Goal: Participate in discussion: Engage in conversation with other users on a specific topic

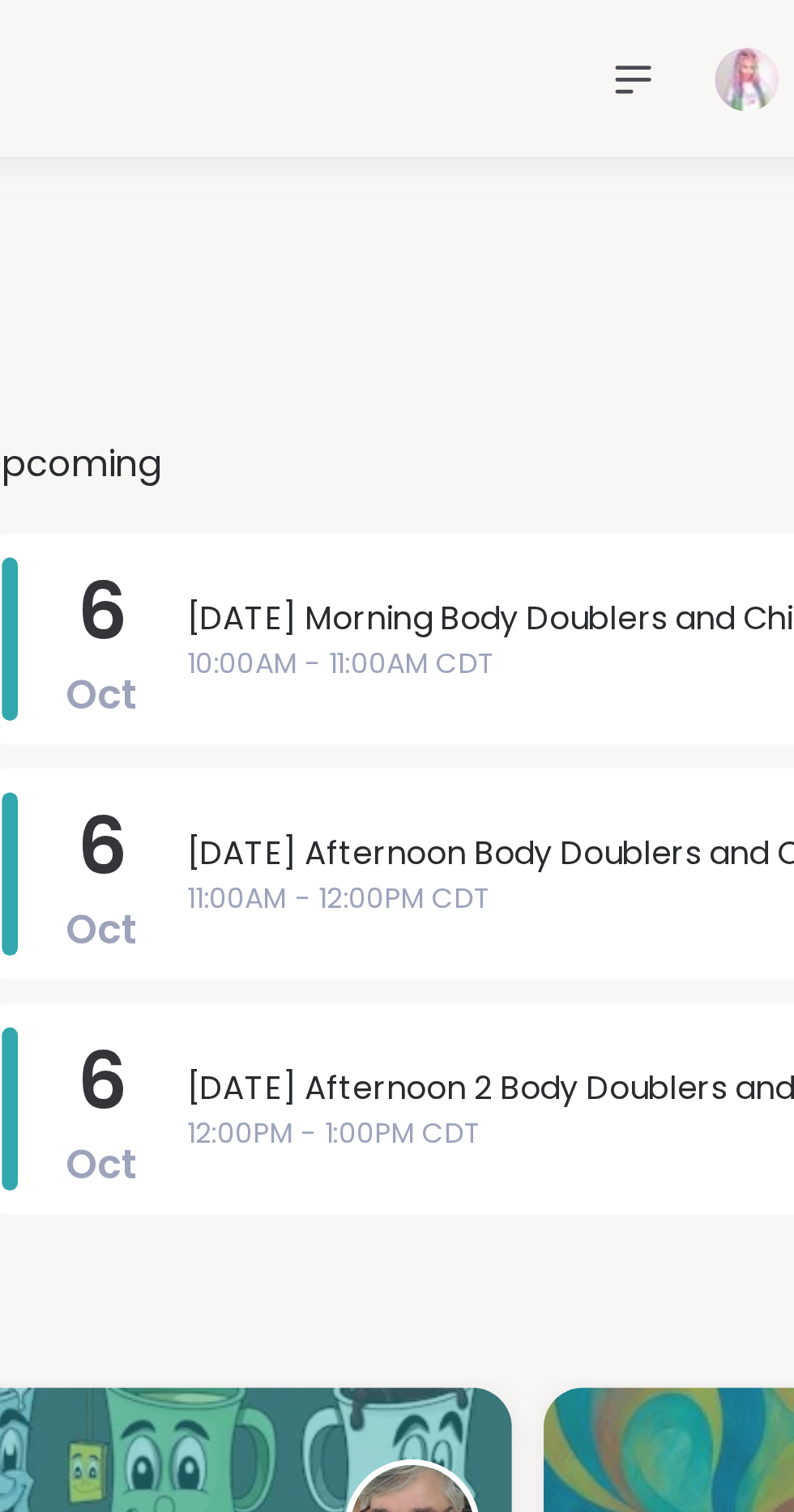
click at [580, 270] on span "10:00AM - 11:00AM CDT" at bounding box center [592, 270] width 307 height 17
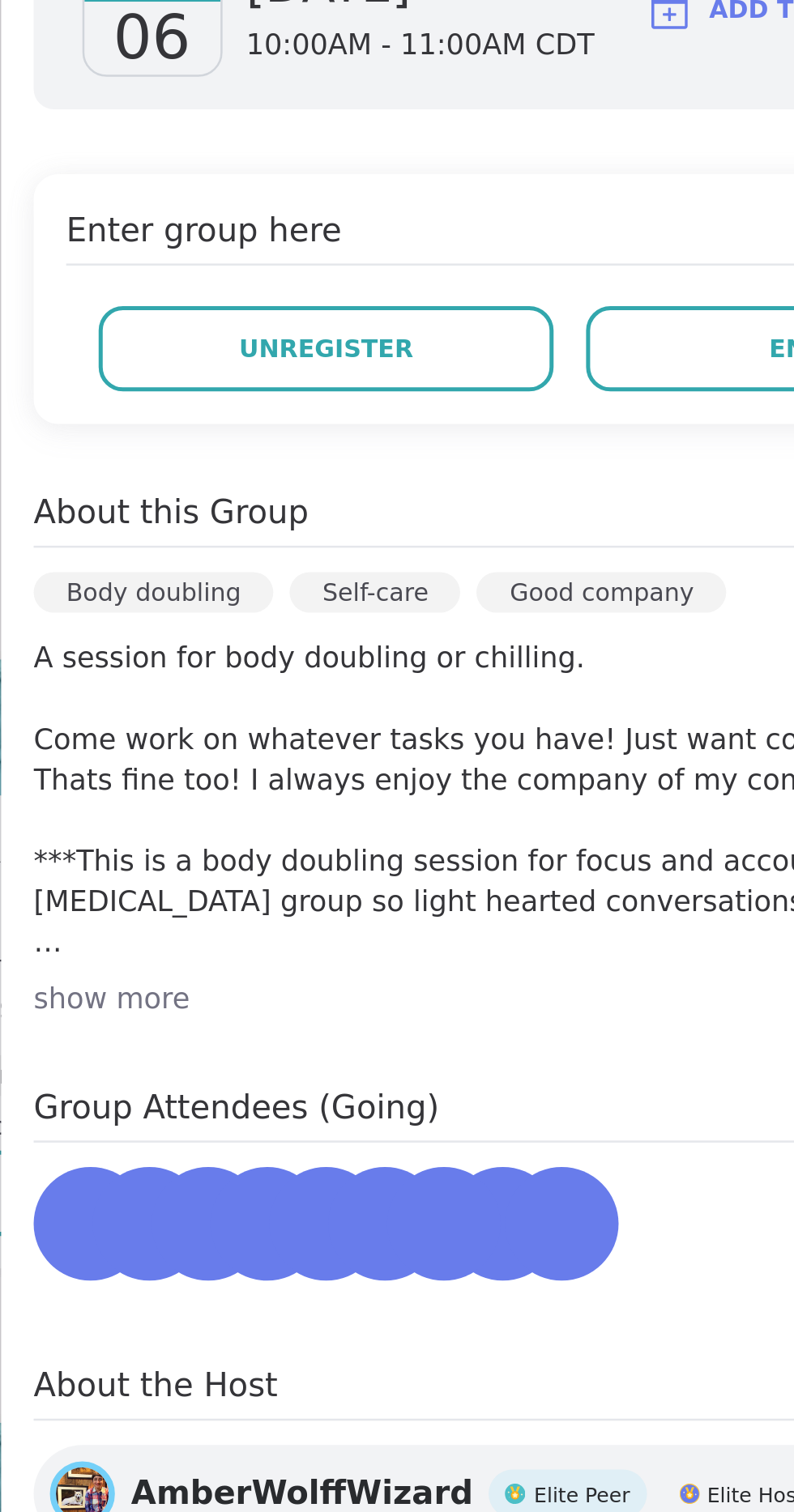
click at [479, 440] on span "Unregister" at bounding box center [470, 440] width 70 height 15
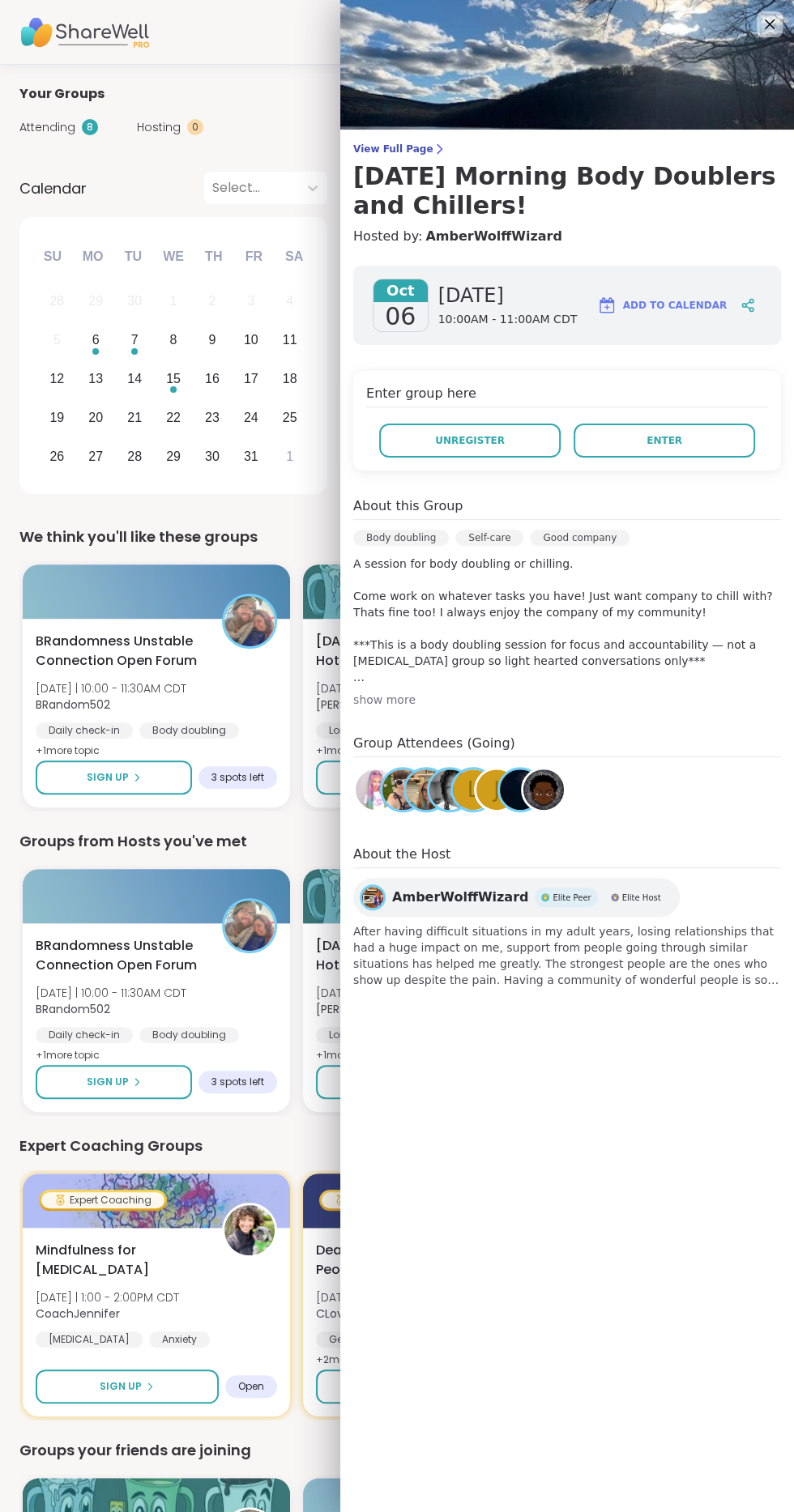
click at [219, 49] on div "CeeJai Pro Member" at bounding box center [397, 32] width 794 height 65
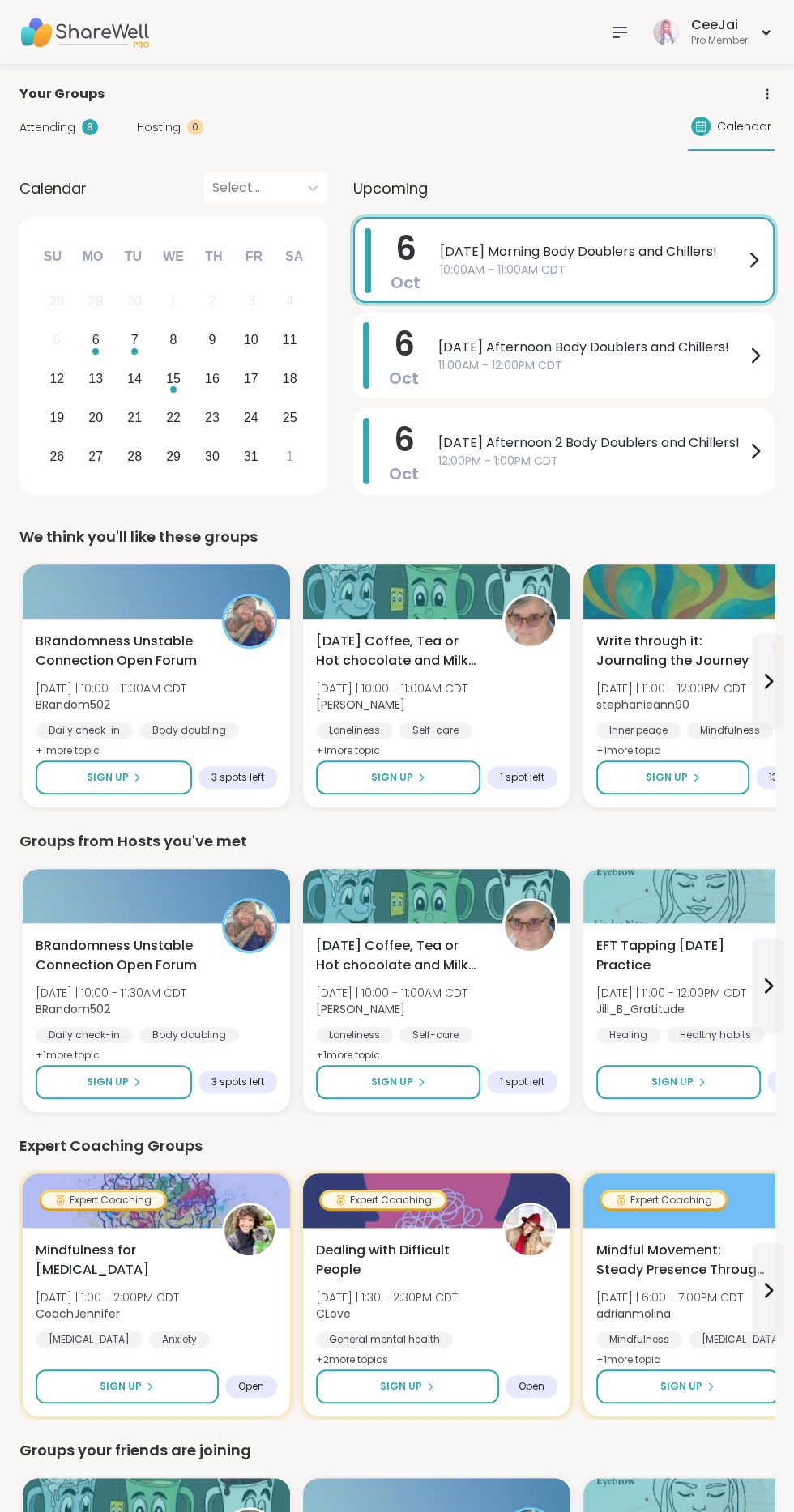
click at [88, 127] on div "8" at bounding box center [90, 127] width 17 height 17
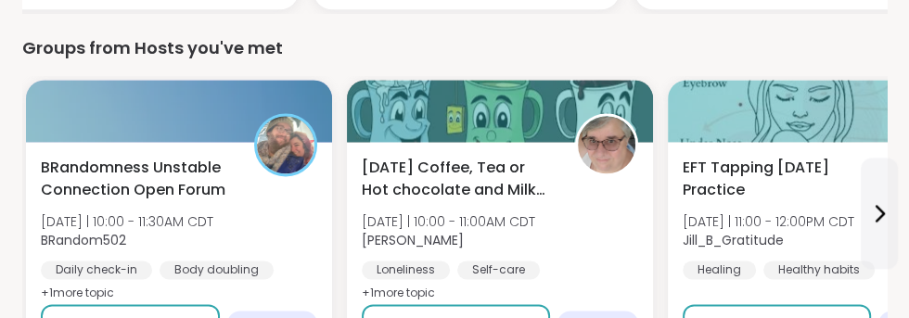
scroll to position [1741, 0]
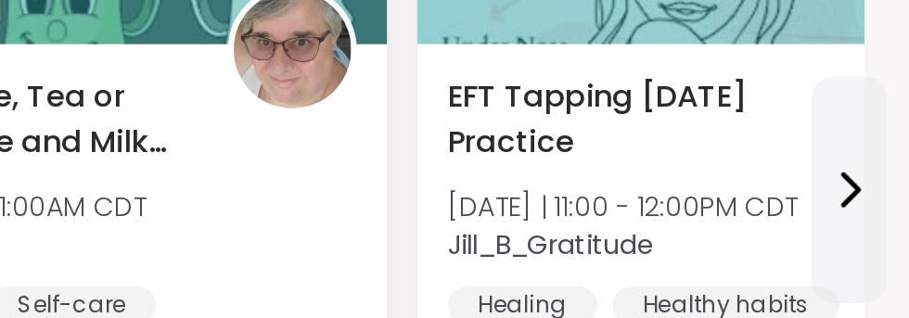
click at [878, 211] on icon at bounding box center [879, 211] width 22 height 22
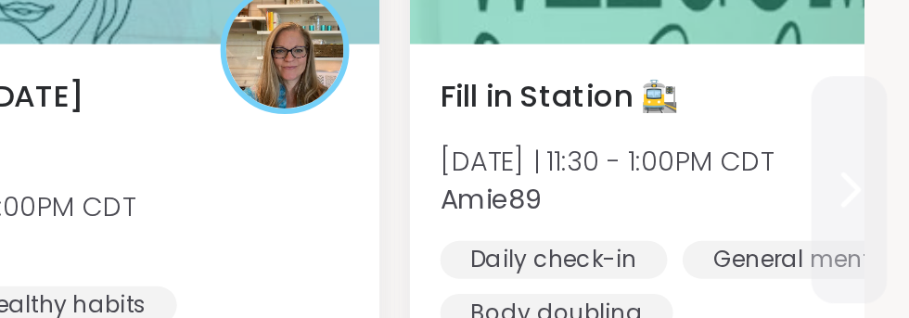
click at [878, 203] on icon at bounding box center [879, 211] width 22 height 22
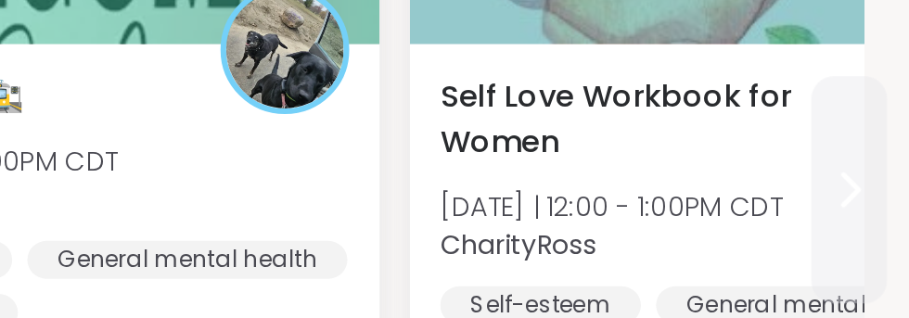
click at [876, 211] on icon at bounding box center [879, 211] width 22 height 22
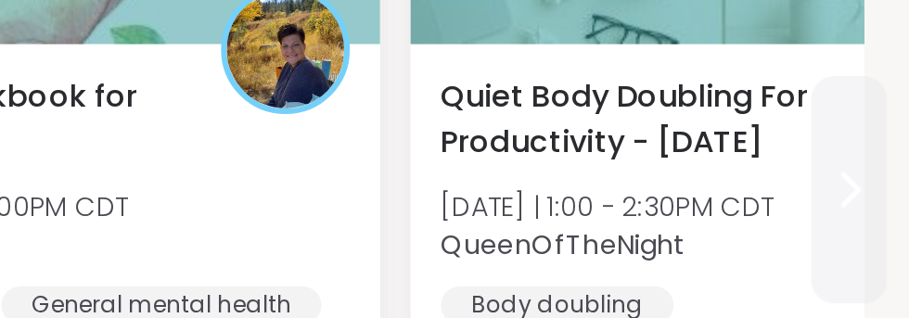
click at [877, 213] on icon at bounding box center [879, 211] width 22 height 22
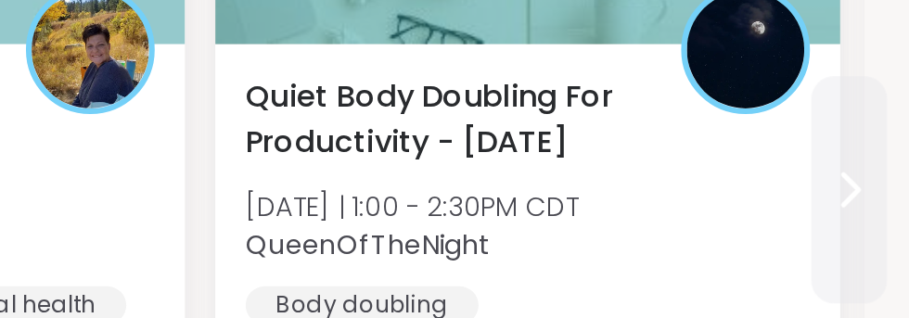
click at [720, 234] on span "QueenOfTheNight" at bounding box center [664, 238] width 163 height 19
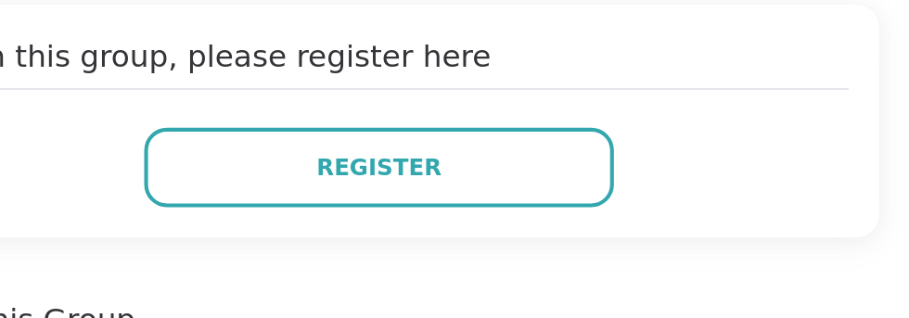
scroll to position [308, 0]
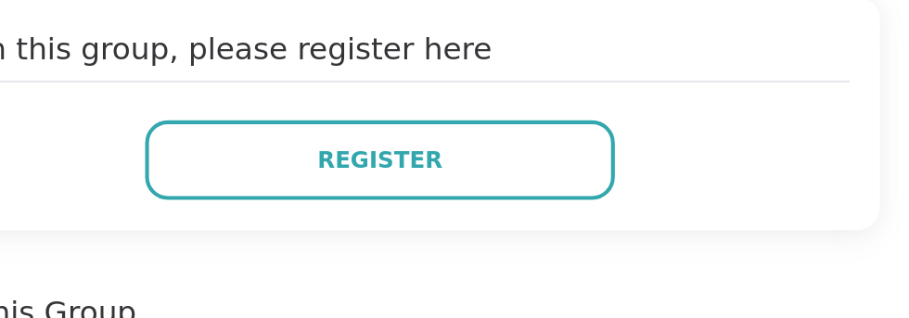
click at [646, 199] on span "Register" at bounding box center [649, 196] width 61 height 17
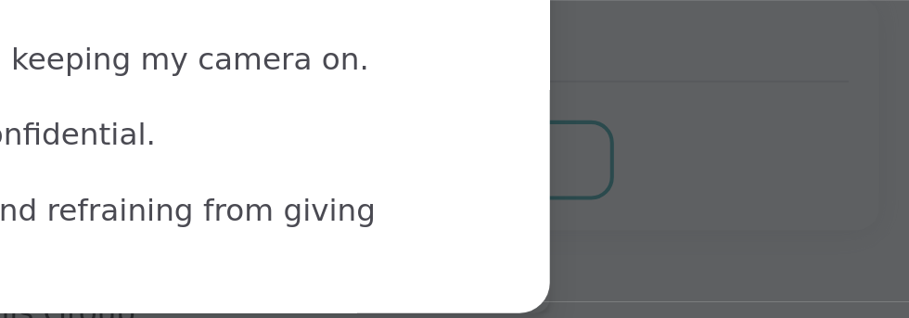
scroll to position [68, 0]
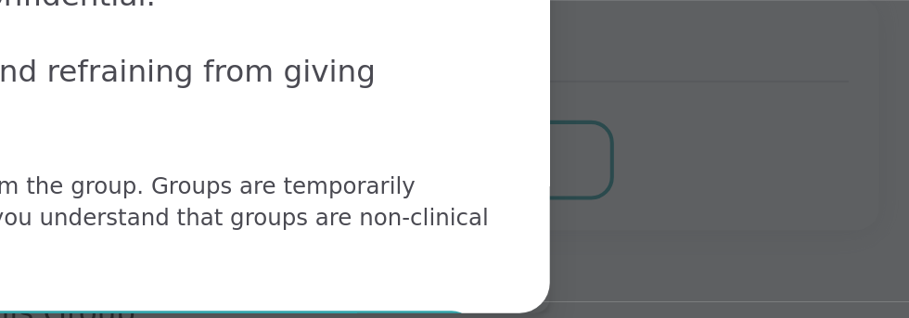
click at [579, 289] on button "Agree" at bounding box center [454, 290] width 483 height 39
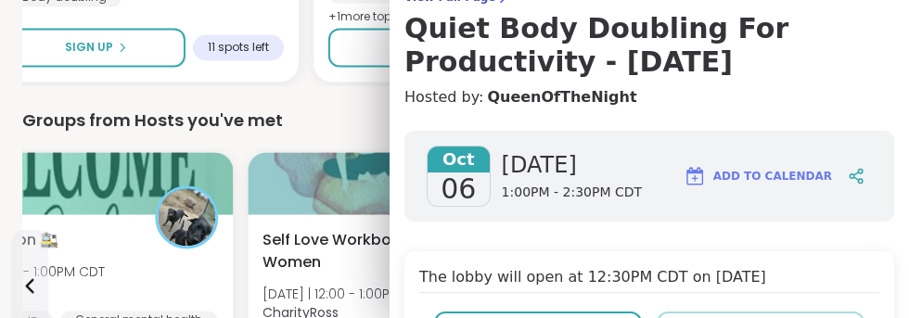
scroll to position [0, 0]
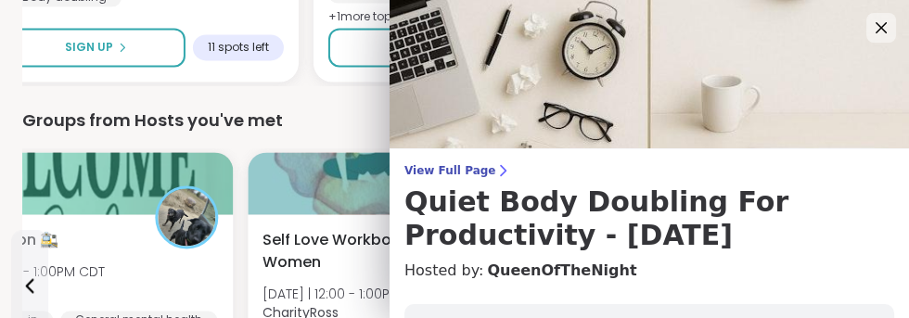
click at [880, 21] on icon at bounding box center [881, 28] width 22 height 22
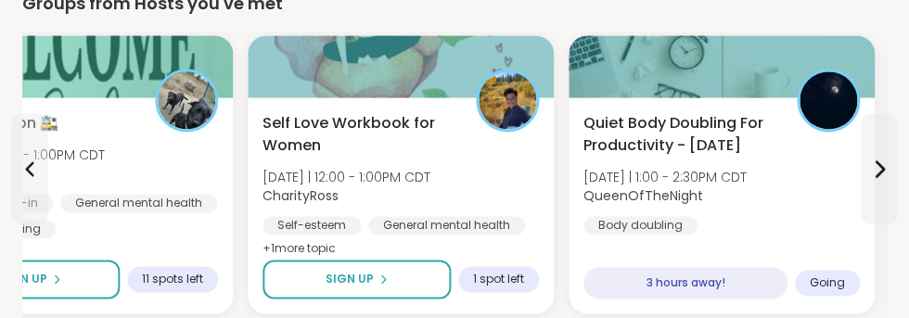
scroll to position [2097, 0]
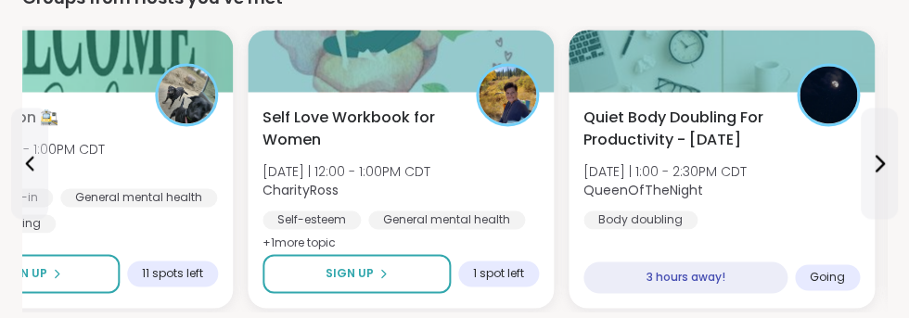
click at [878, 154] on icon at bounding box center [879, 163] width 22 height 22
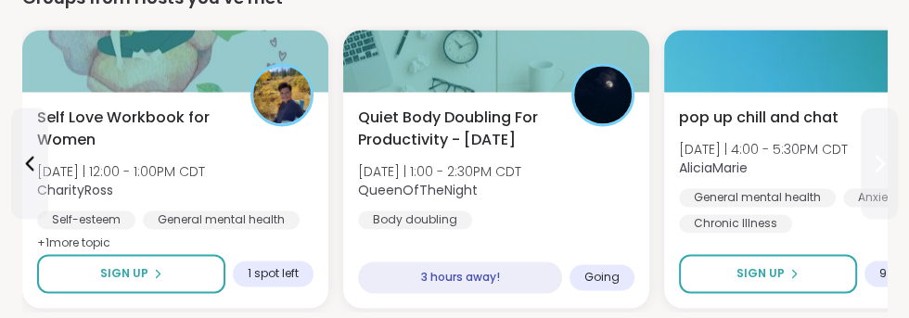
click at [887, 152] on icon at bounding box center [879, 163] width 22 height 22
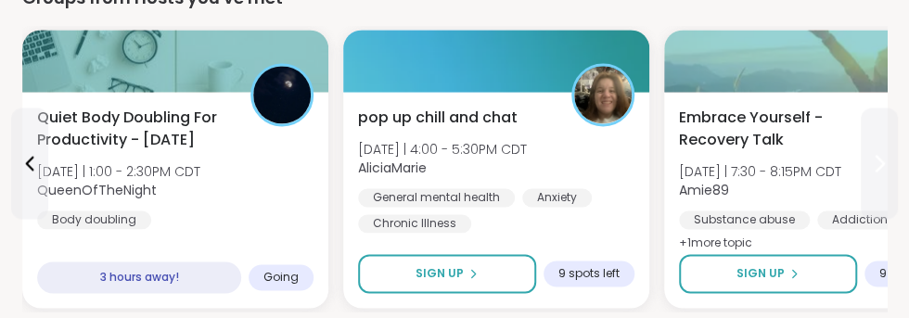
click at [879, 162] on icon at bounding box center [879, 163] width 22 height 22
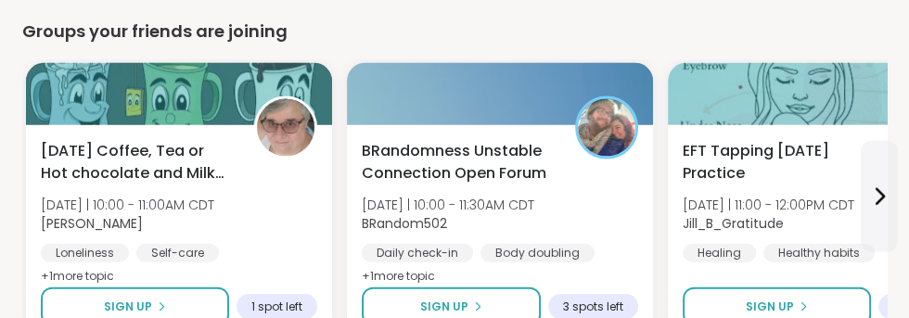
scroll to position [2763, 0]
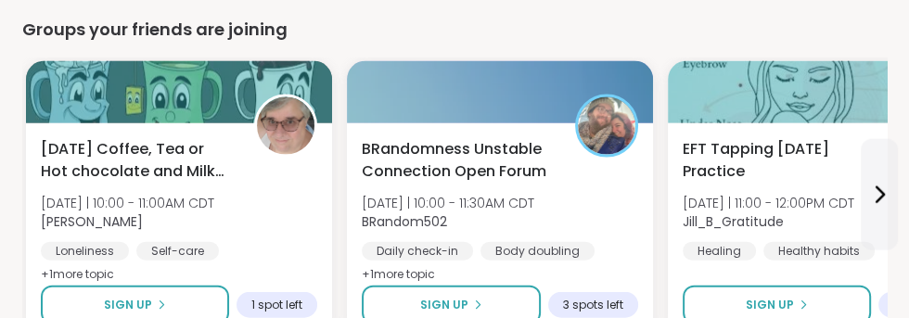
click at [877, 194] on icon at bounding box center [879, 195] width 22 height 22
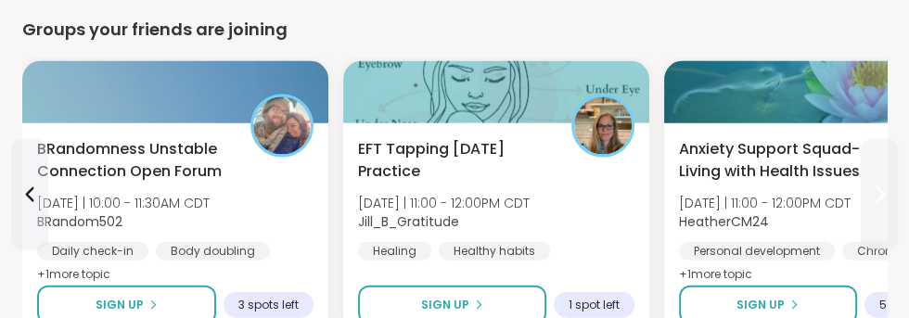
click at [879, 193] on icon at bounding box center [879, 195] width 22 height 22
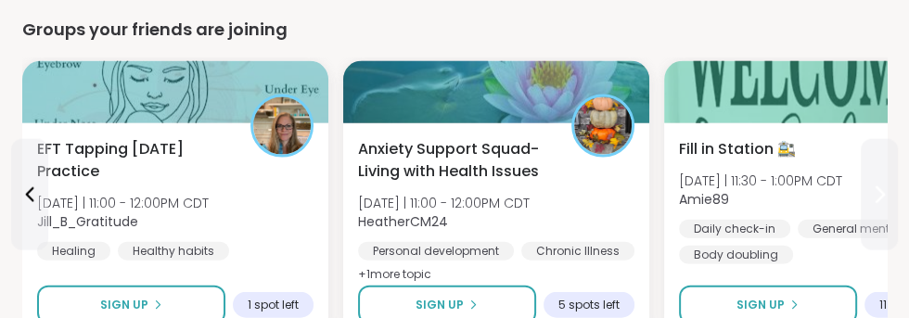
click at [887, 185] on icon at bounding box center [879, 195] width 22 height 22
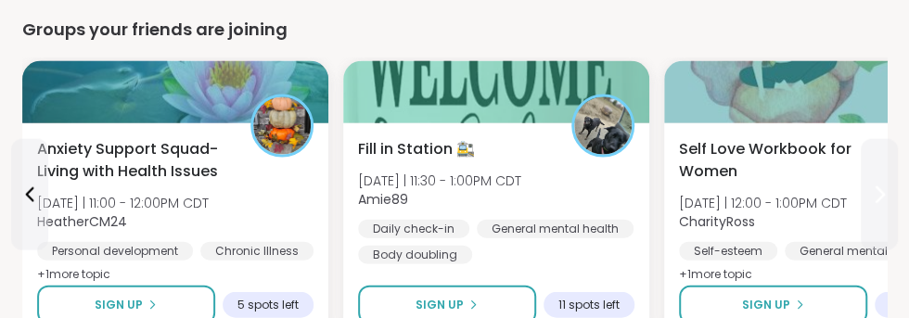
click at [887, 199] on icon at bounding box center [879, 195] width 22 height 22
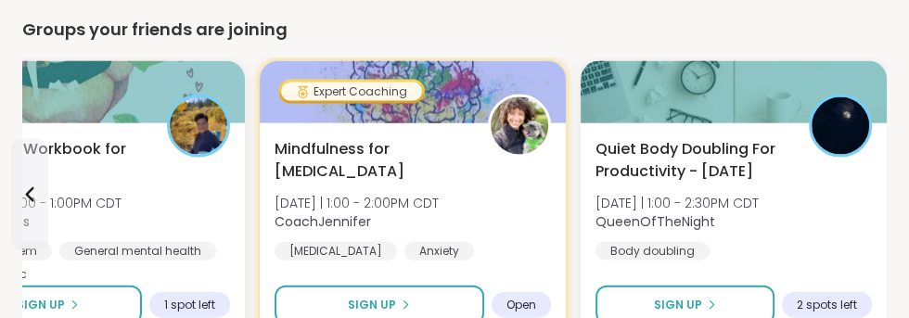
click at [678, 299] on span "Sign Up" at bounding box center [678, 305] width 48 height 17
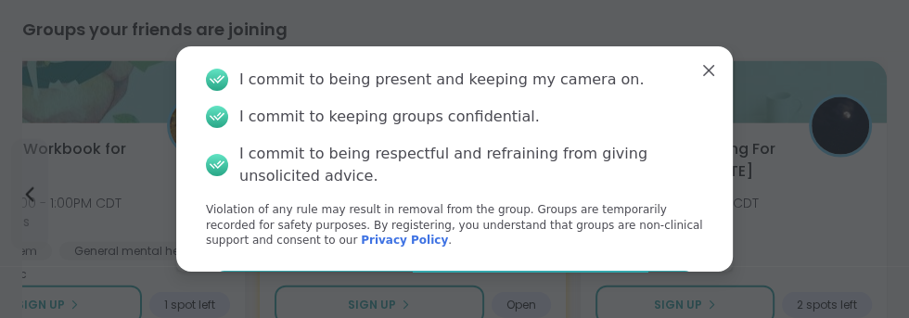
click at [487, 293] on button "Agree" at bounding box center [454, 290] width 483 height 39
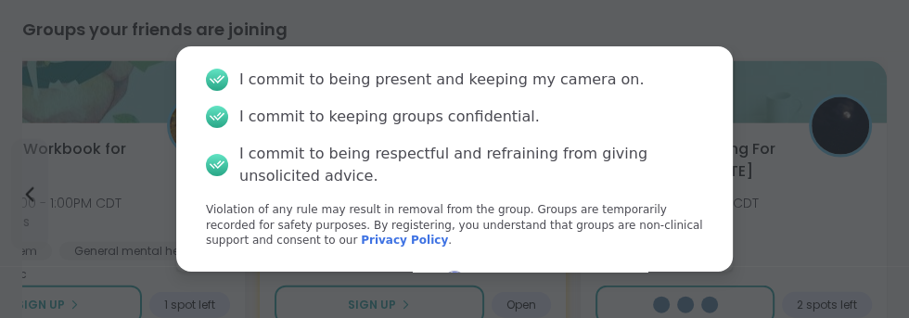
scroll to position [53, 0]
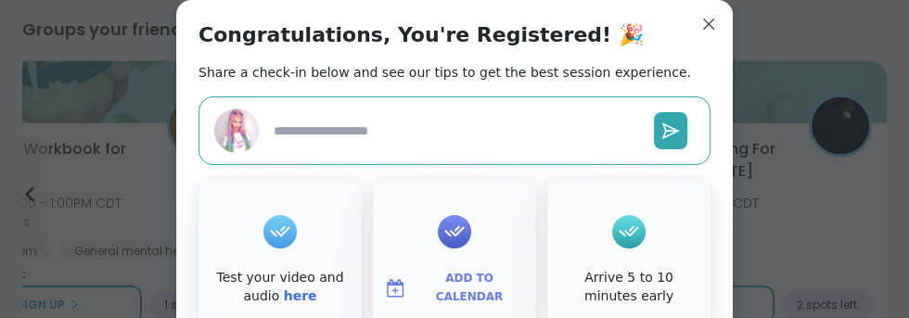
type textarea "*"
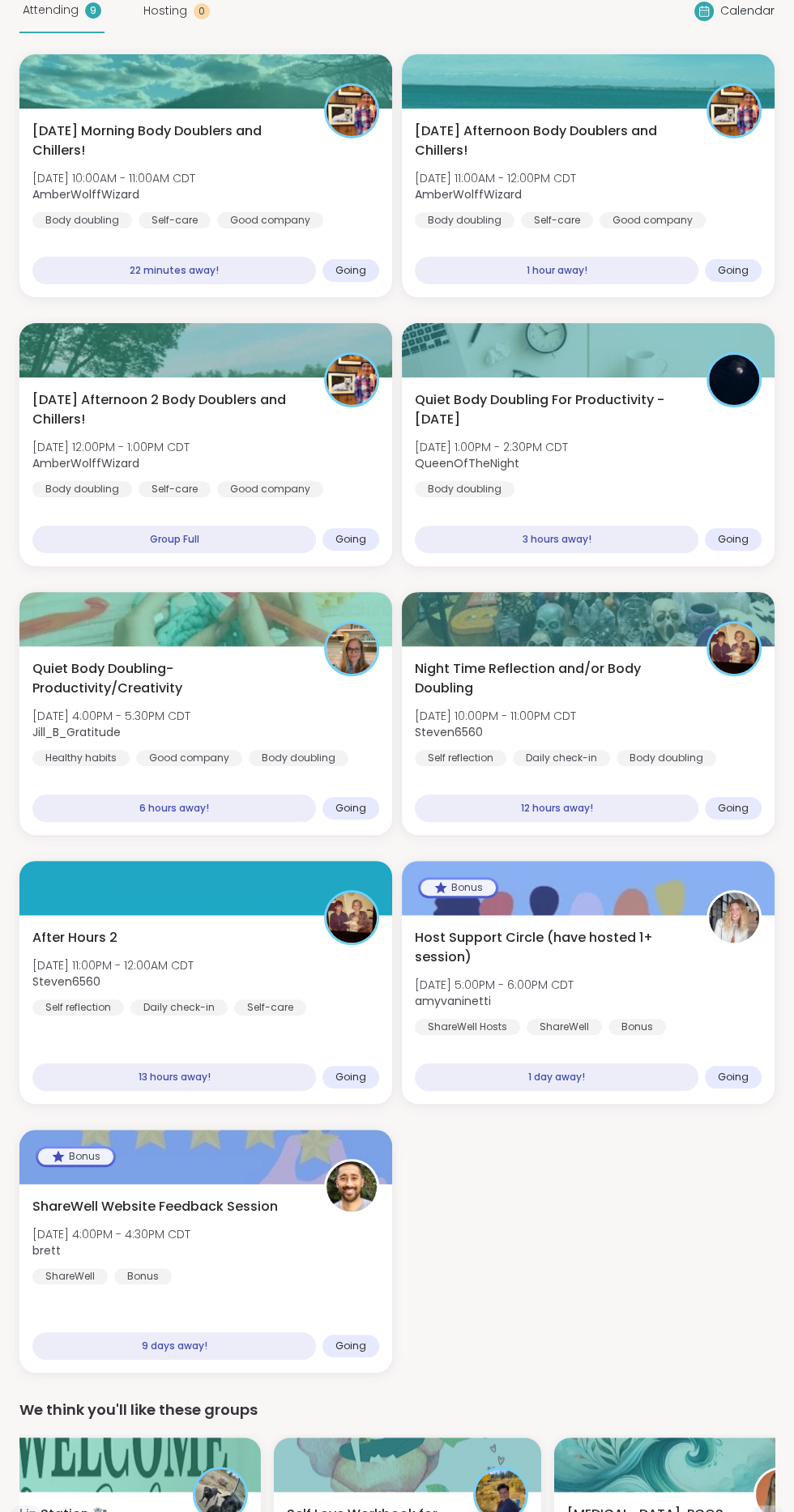
scroll to position [0, 0]
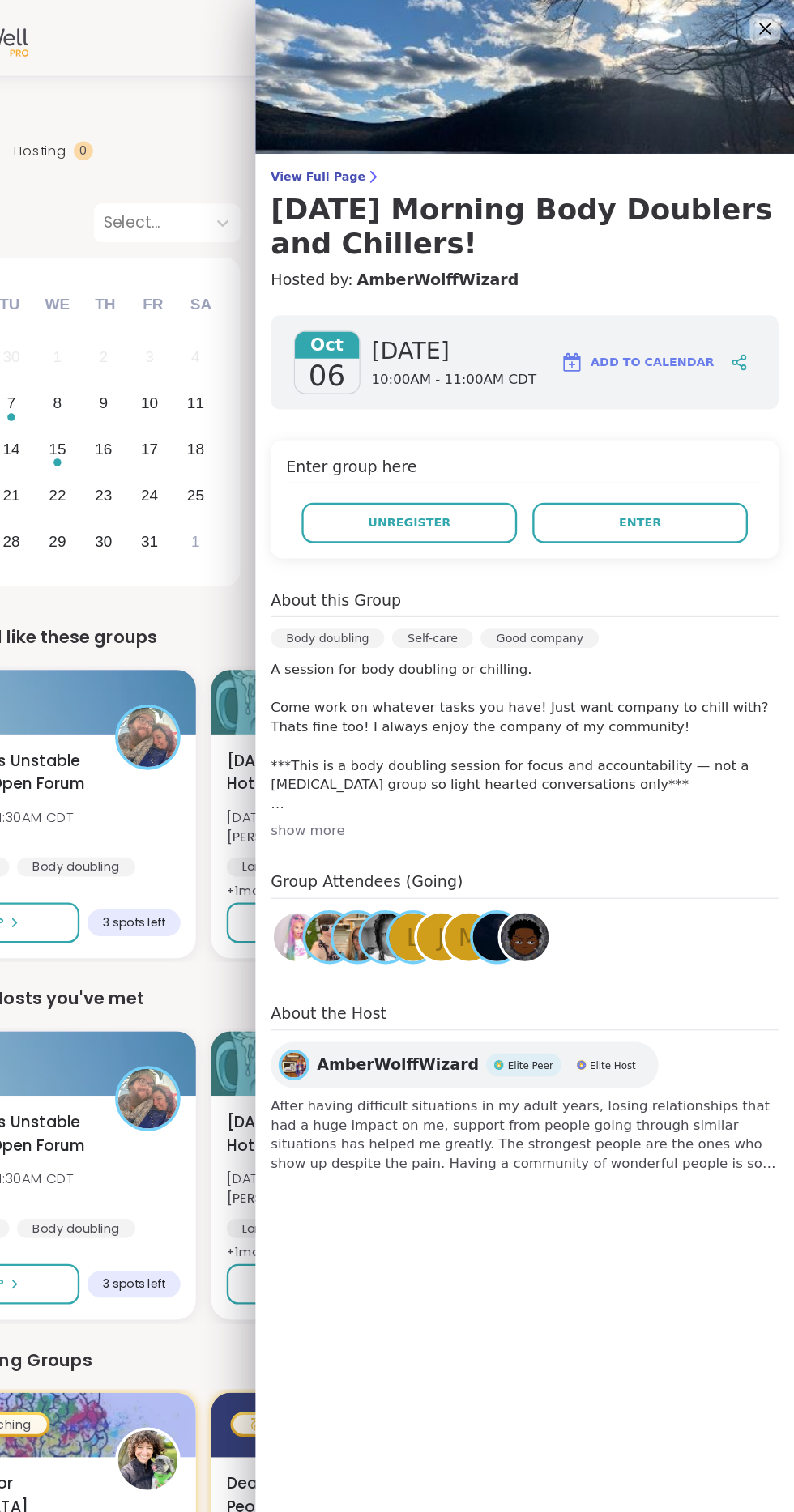
click at [389, 149] on span "View Full Page" at bounding box center [567, 148] width 428 height 13
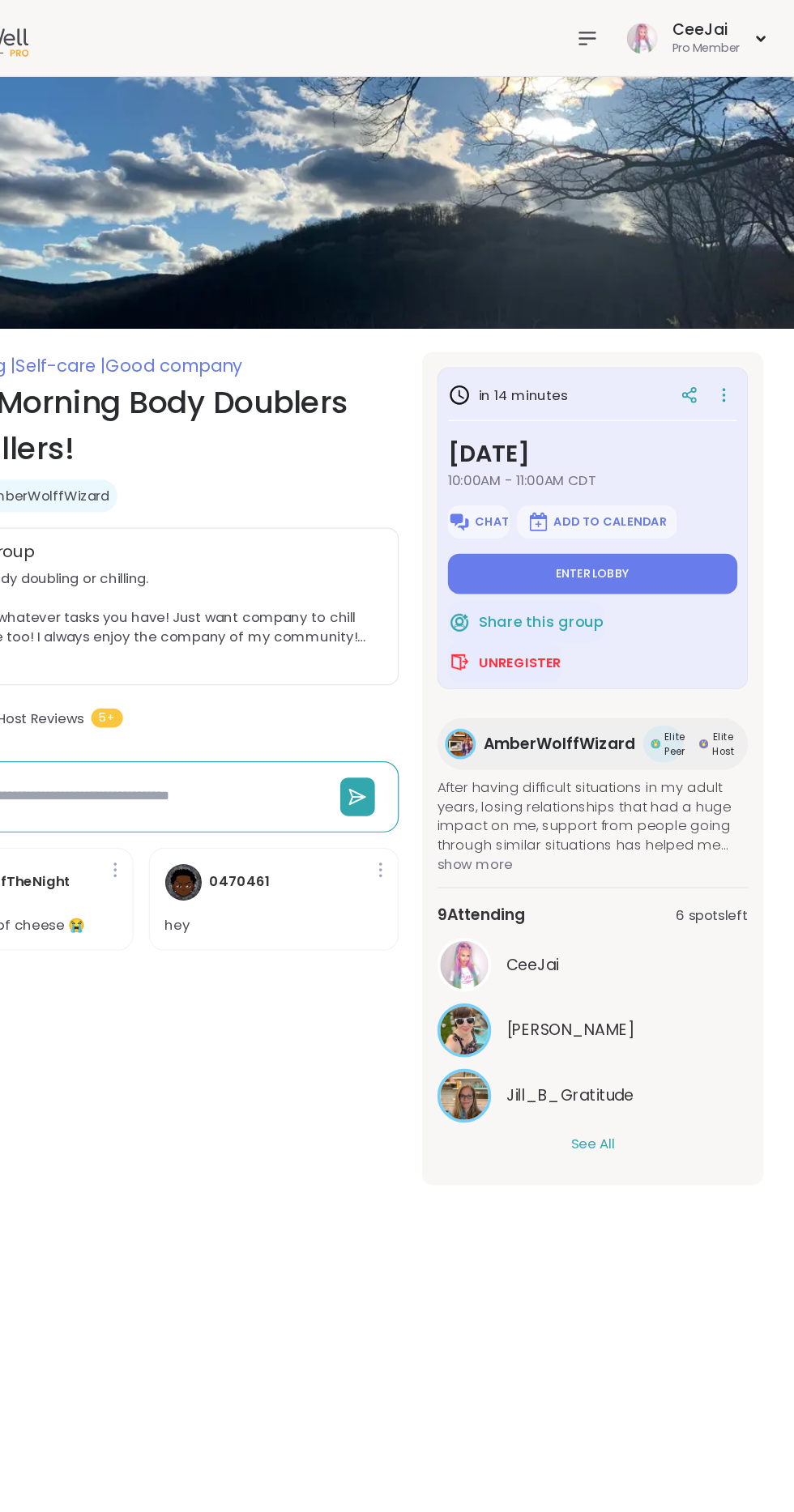
click at [633, 963] on button "See All" at bounding box center [625, 963] width 37 height 17
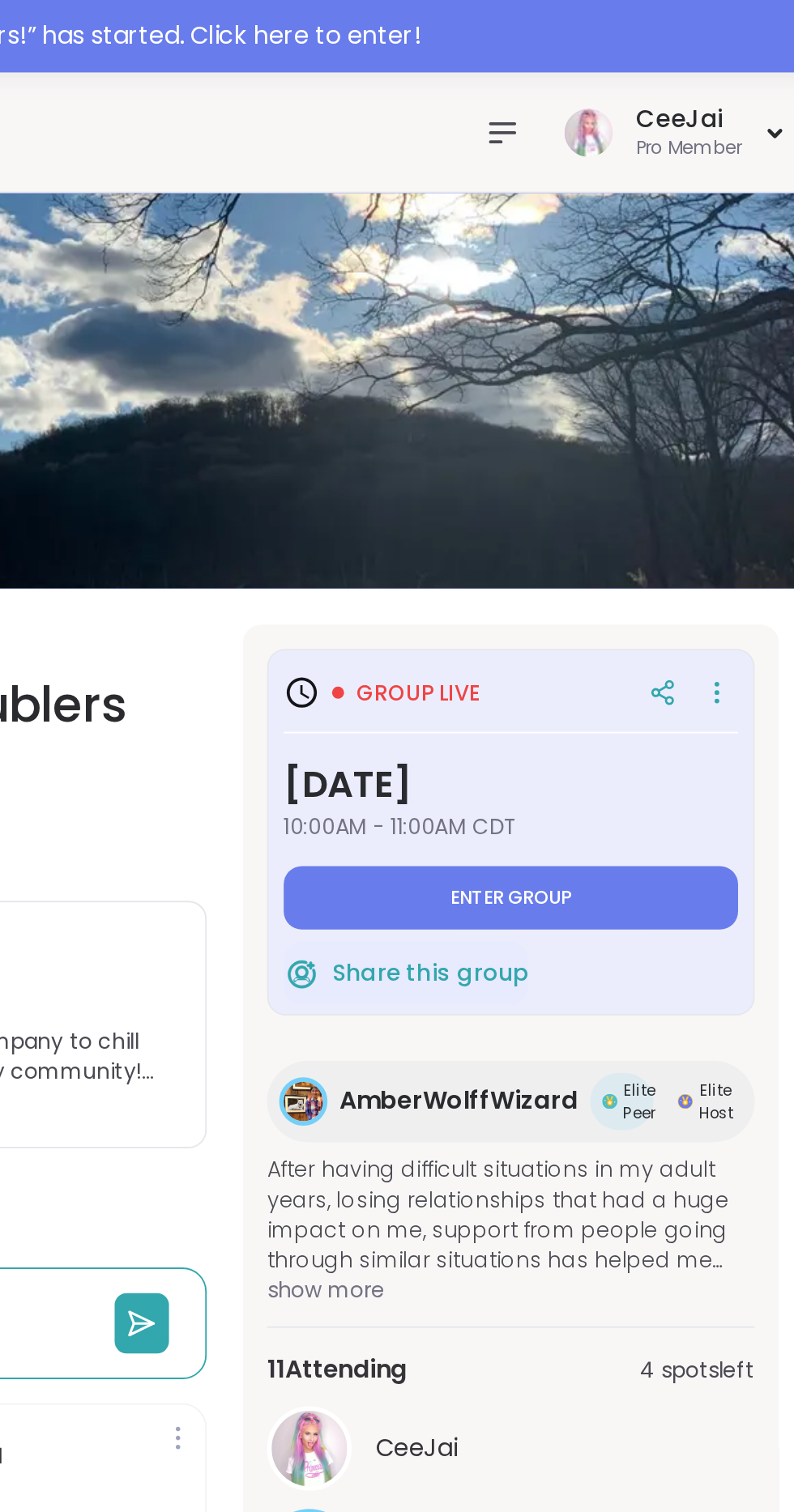
click at [615, 74] on icon at bounding box center [619, 71] width 13 height 10
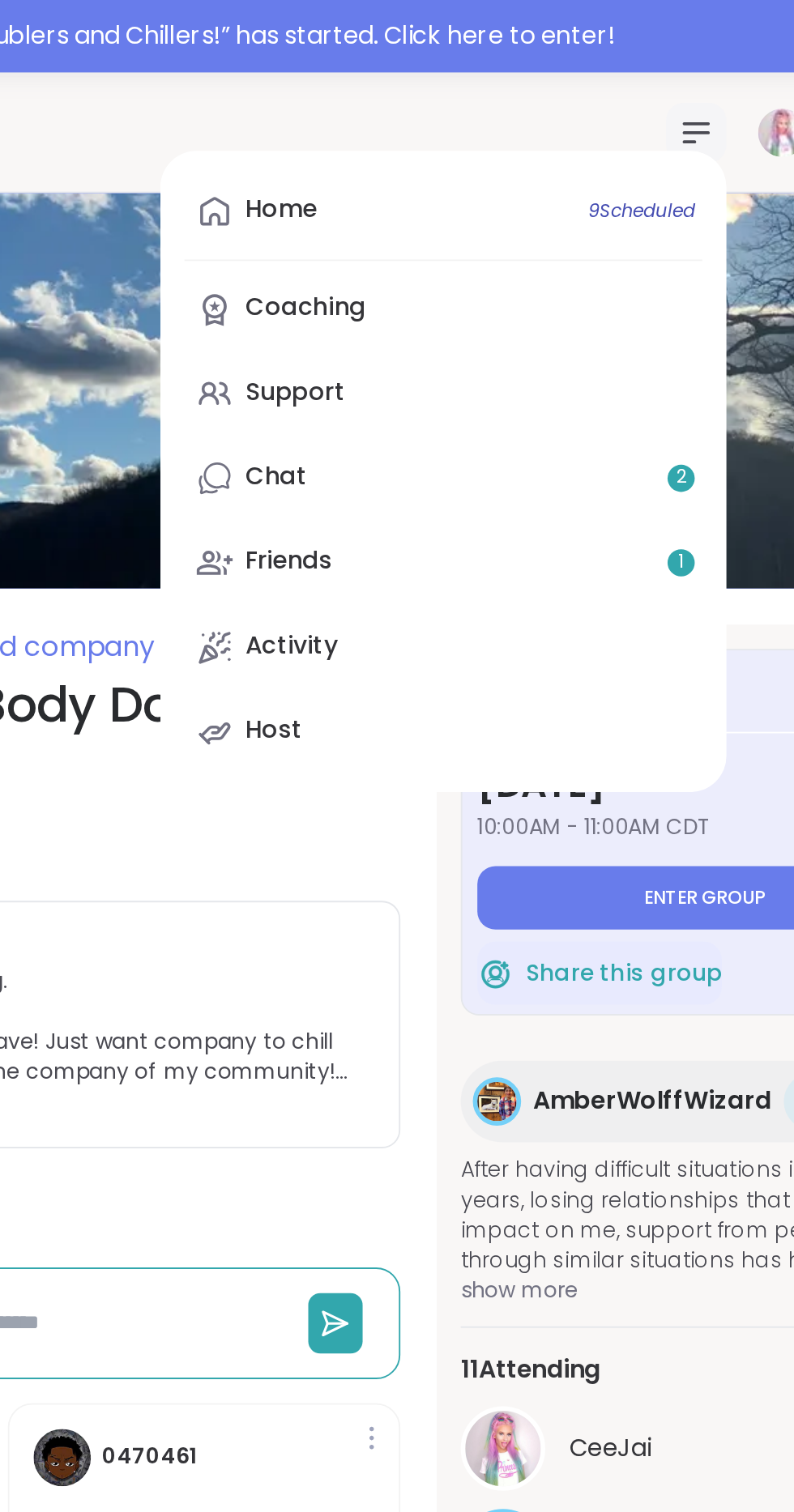
click at [395, 273] on link "Chat 2" at bounding box center [484, 257] width 278 height 39
type textarea "*"
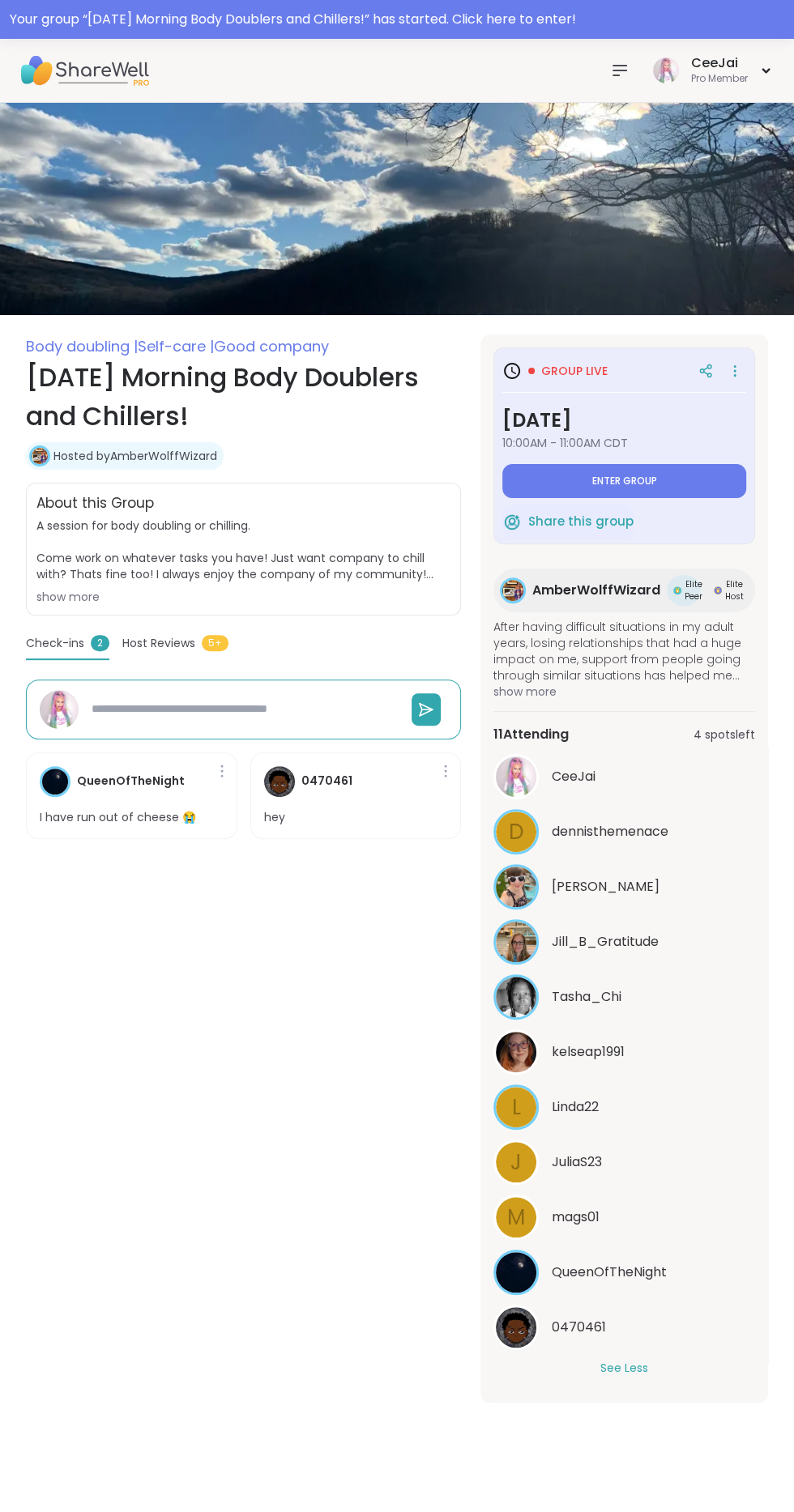
scroll to position [22, 0]
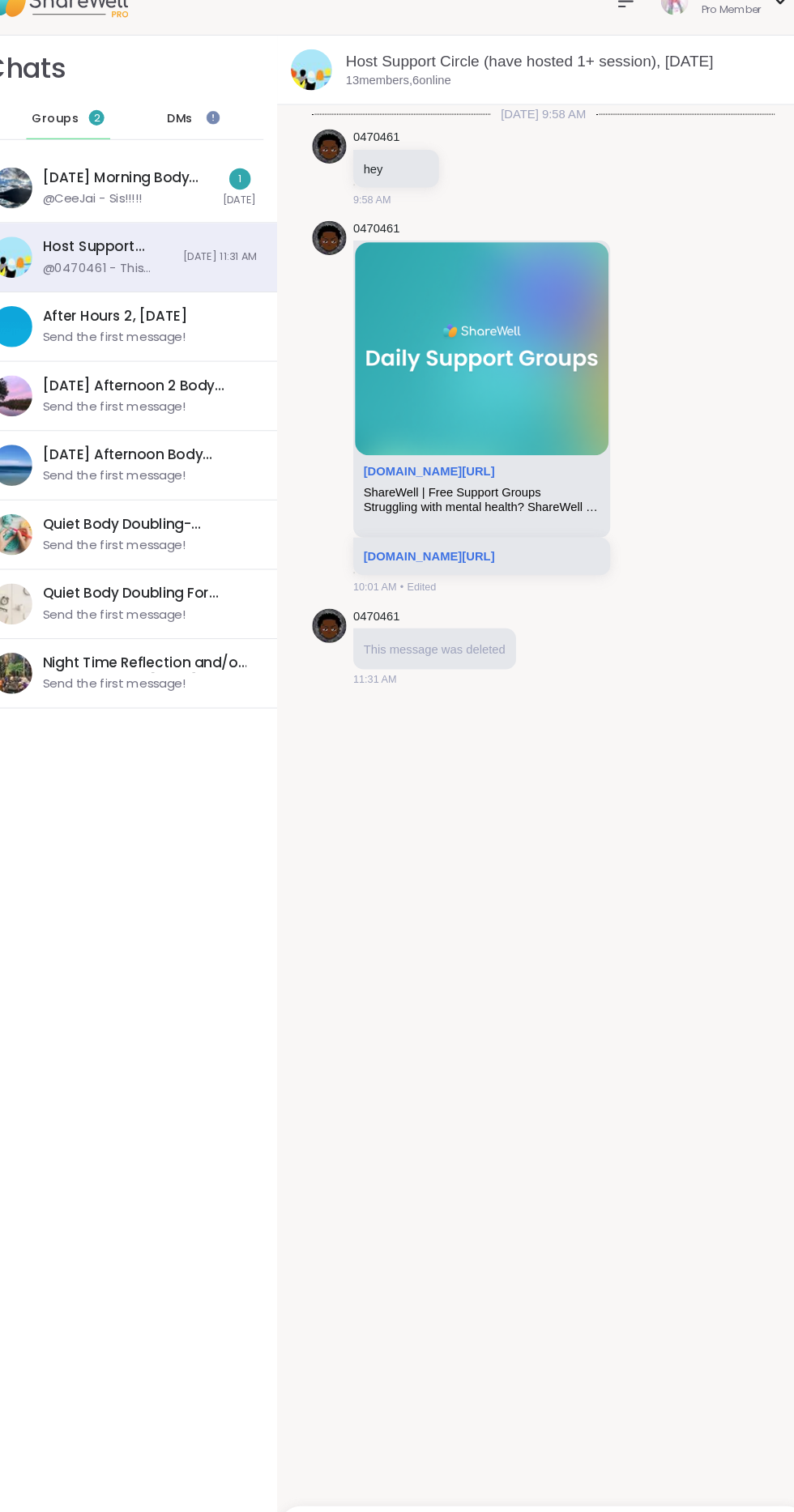
scroll to position [3, 0]
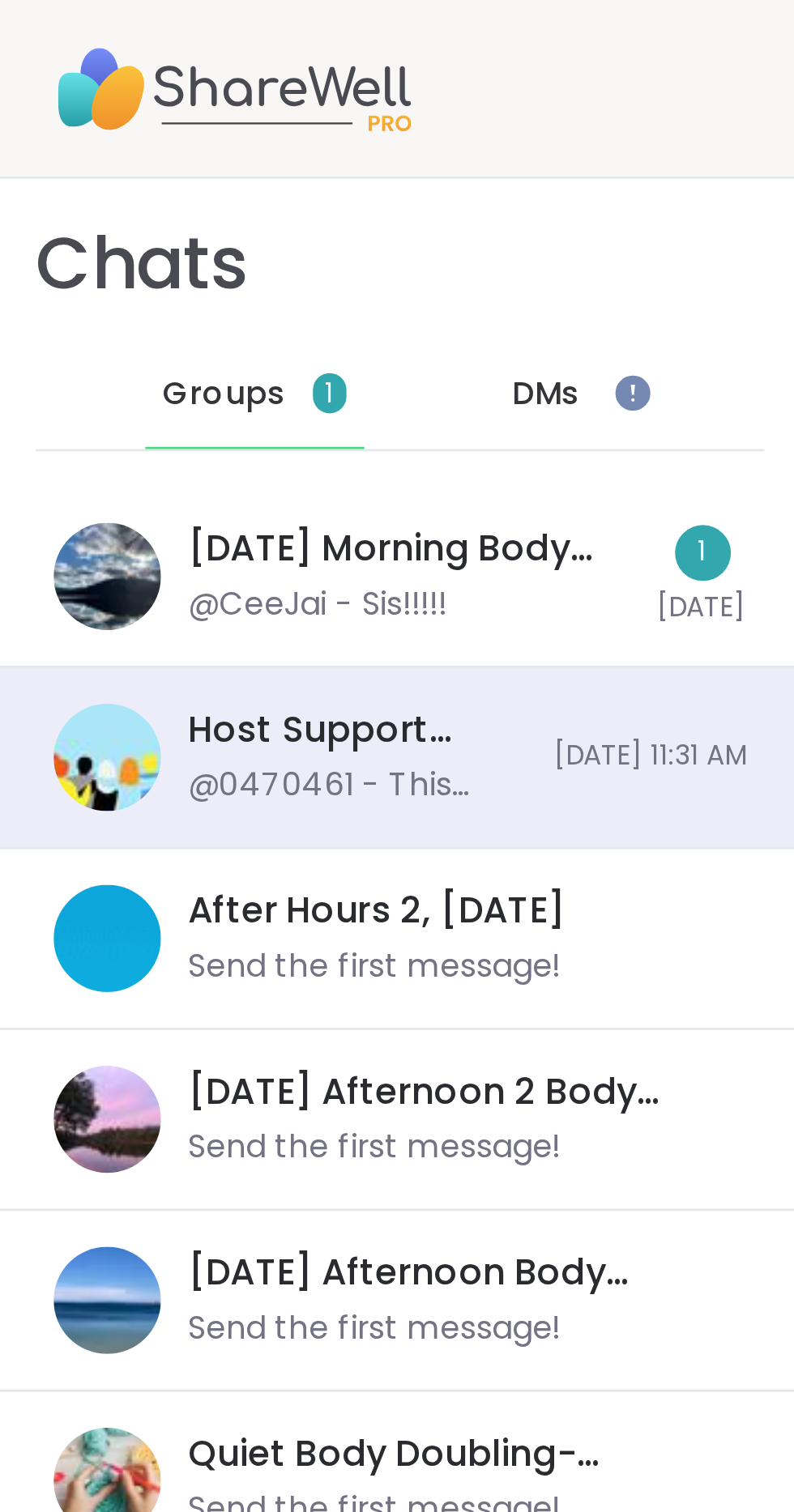
click at [161, 207] on div "[DATE] Morning Body Doublers and Chillers!, [DATE]" at bounding box center [148, 199] width 161 height 17
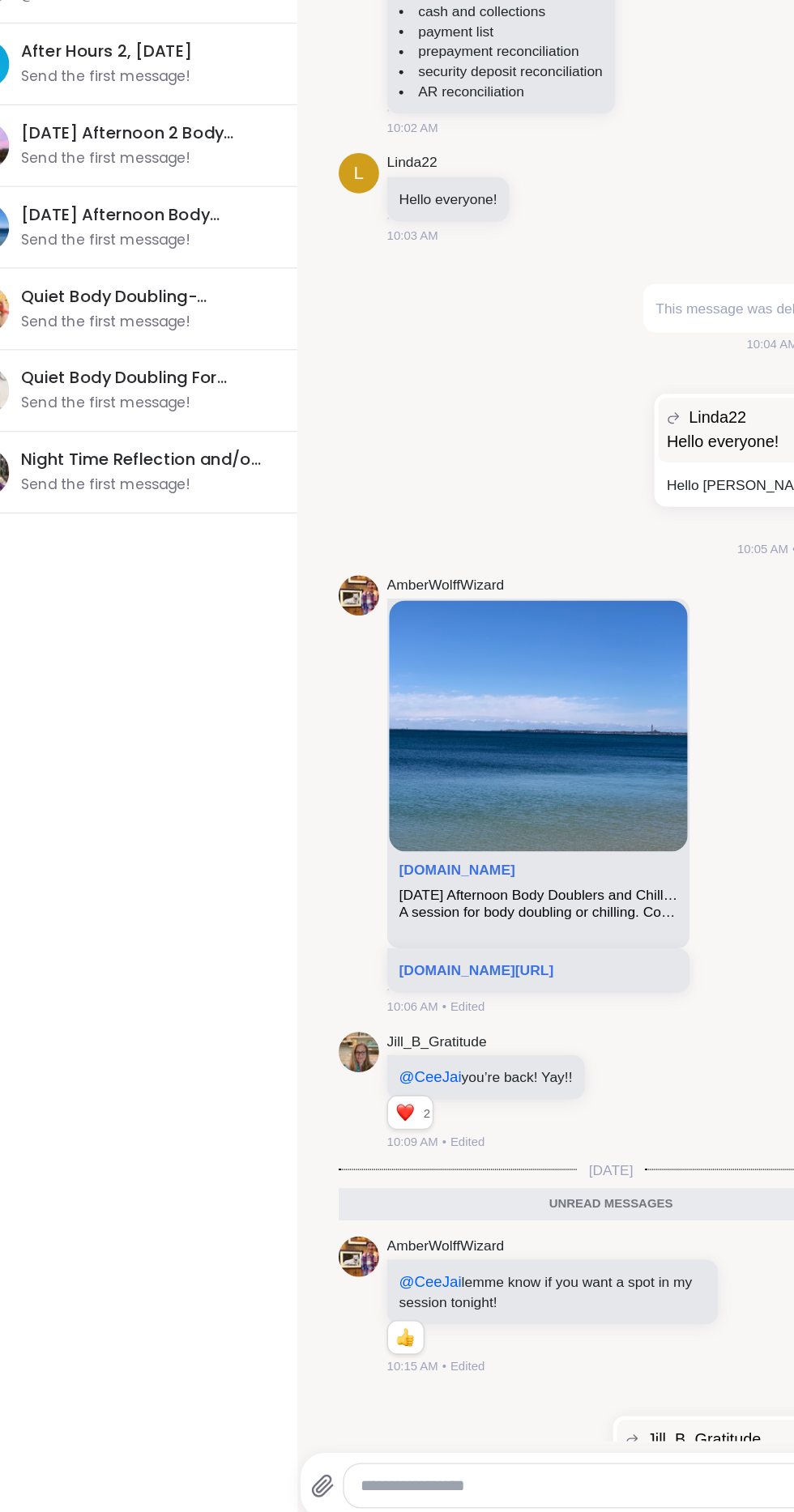
scroll to position [0, 0]
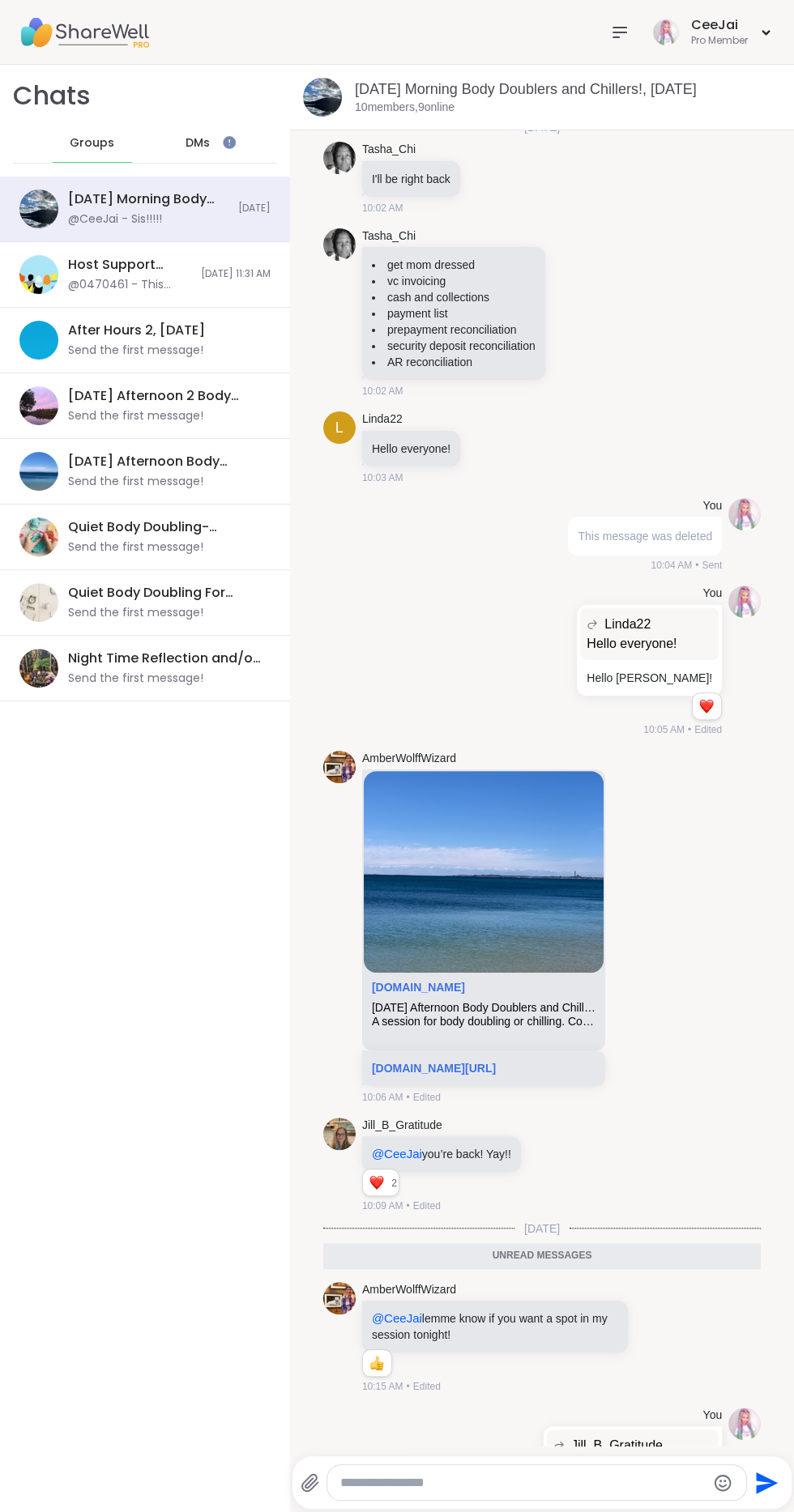
click at [740, 1329] on div "AmberWolffWizard @CeeJai lemme know if you want a spot in my session tonight! 1…" at bounding box center [542, 1338] width 438 height 126
click at [680, 1346] on icon at bounding box center [673, 1337] width 15 height 19
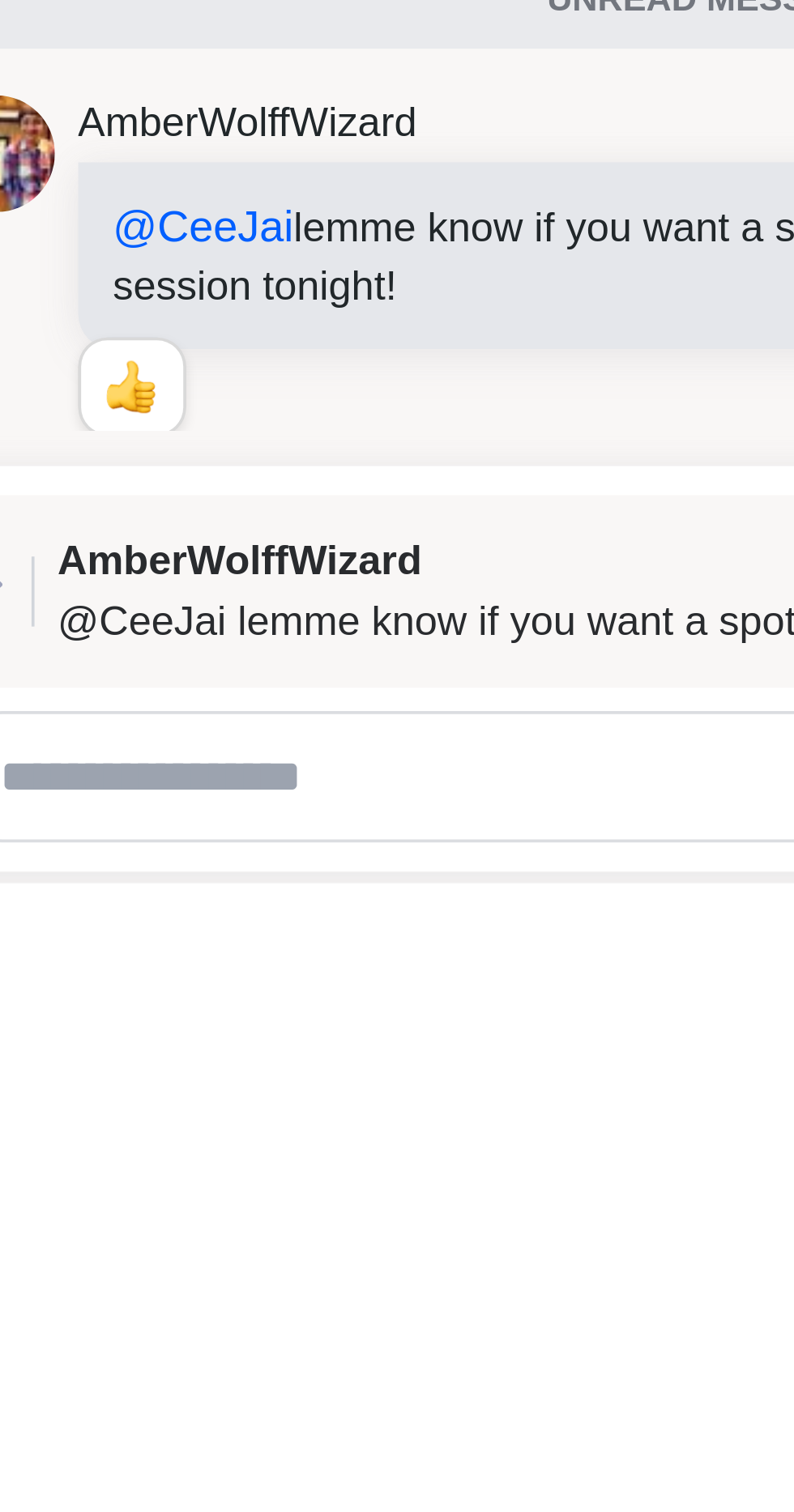
click at [422, 1490] on textarea "Type your message" at bounding box center [523, 1482] width 366 height 17
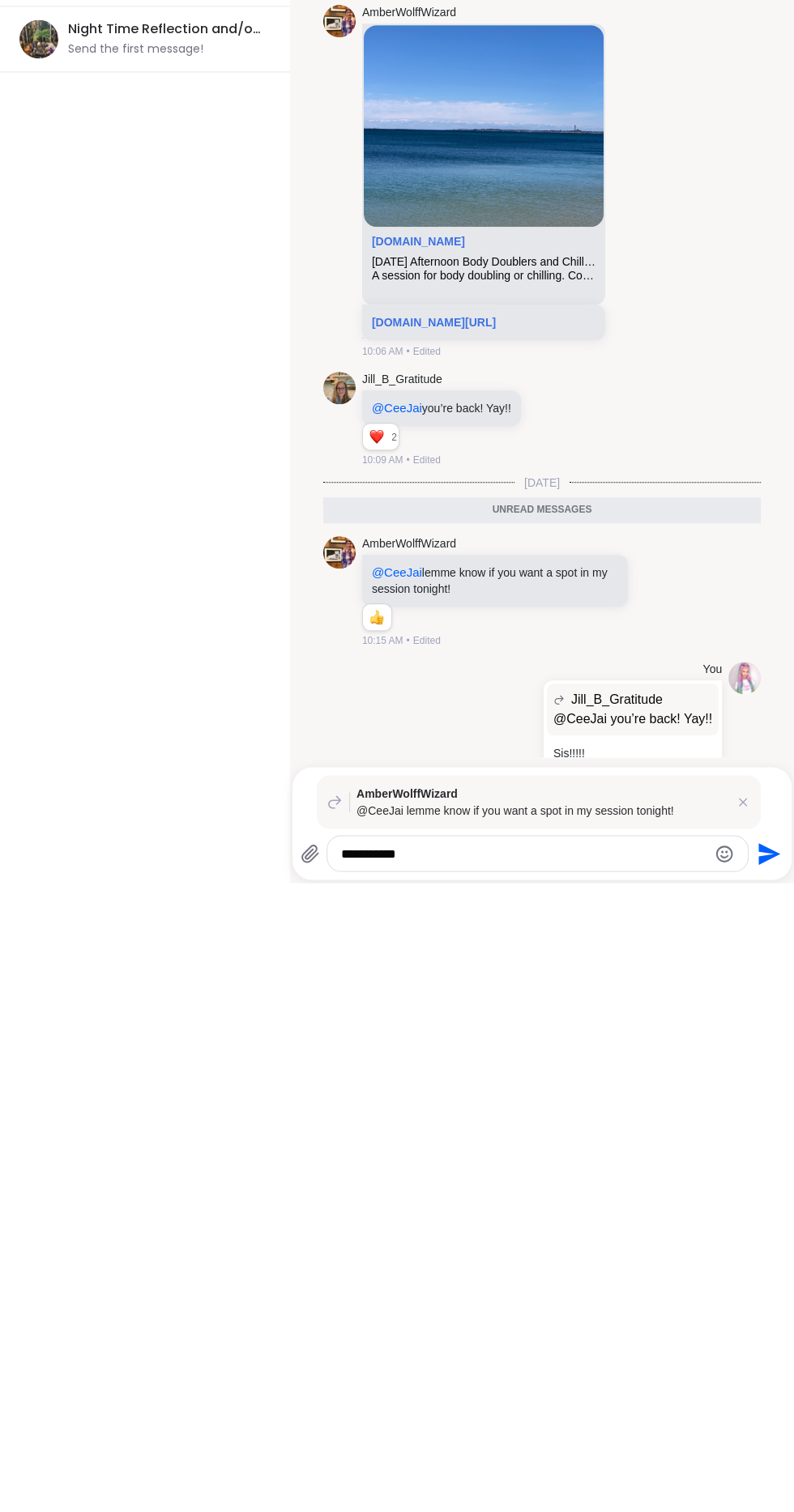
scroll to position [173, 0]
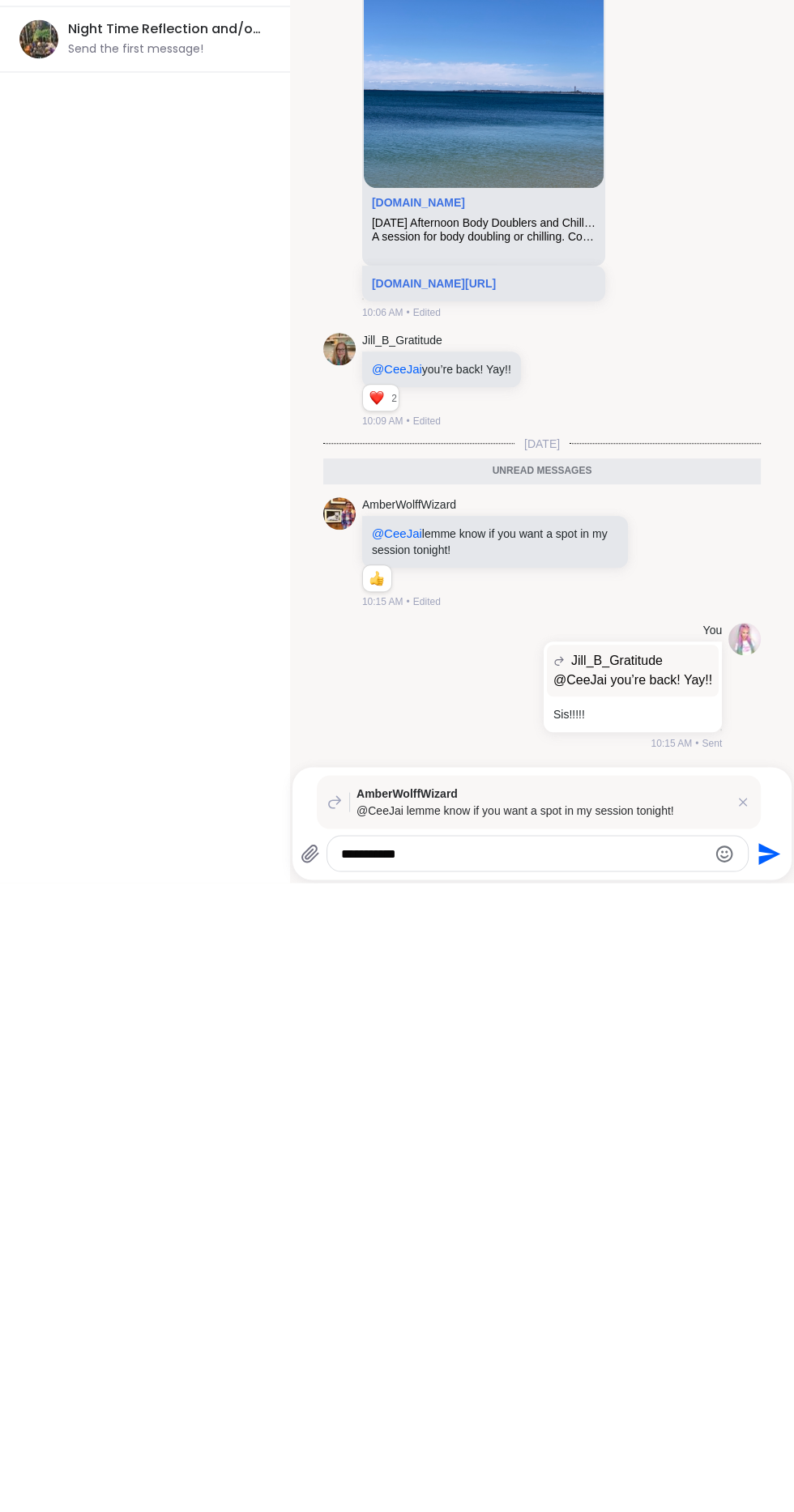
type textarea "**********"
click at [766, 1484] on icon "Send" at bounding box center [769, 1481] width 22 height 22
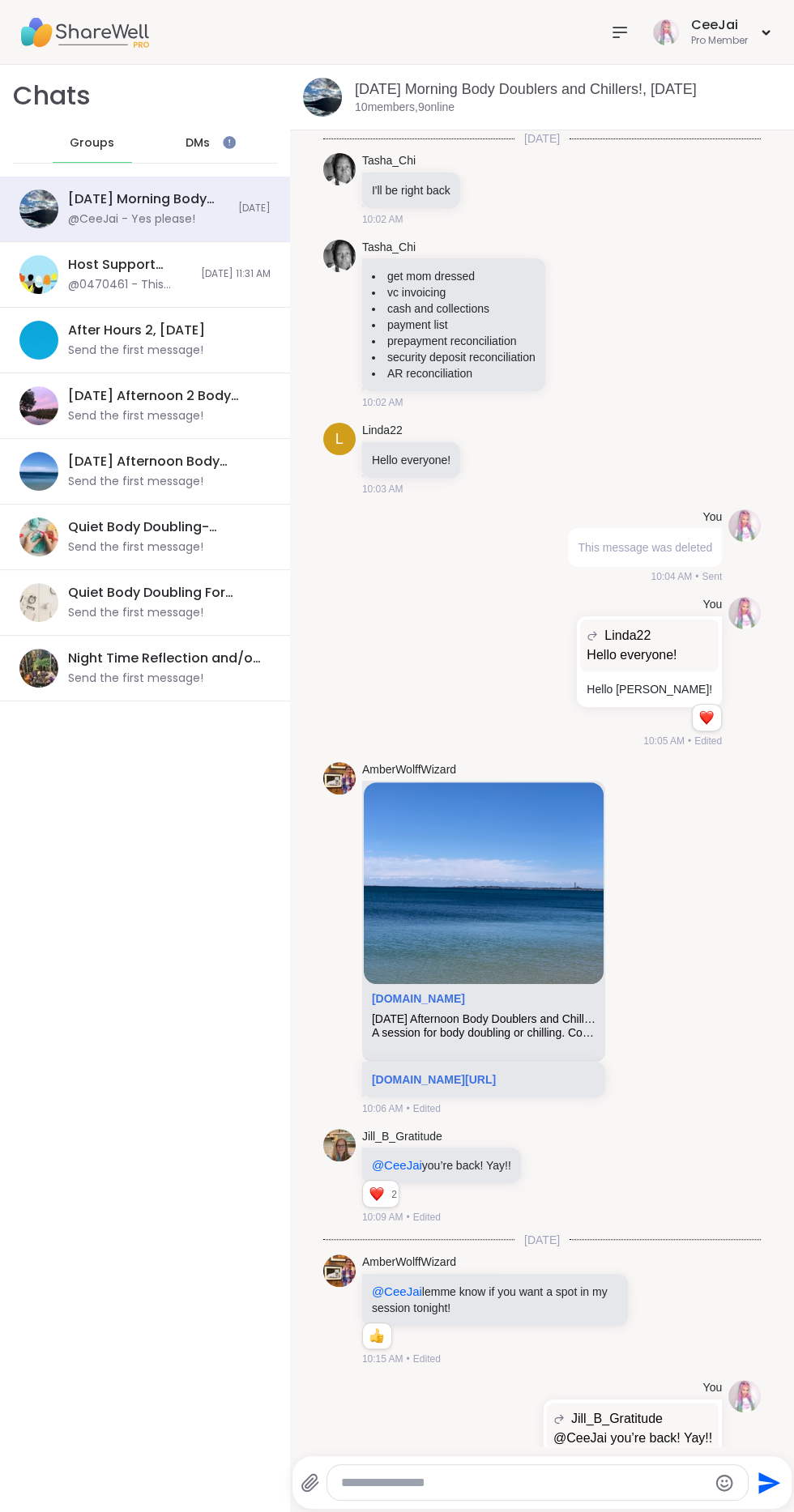
scroll to position [241, 0]
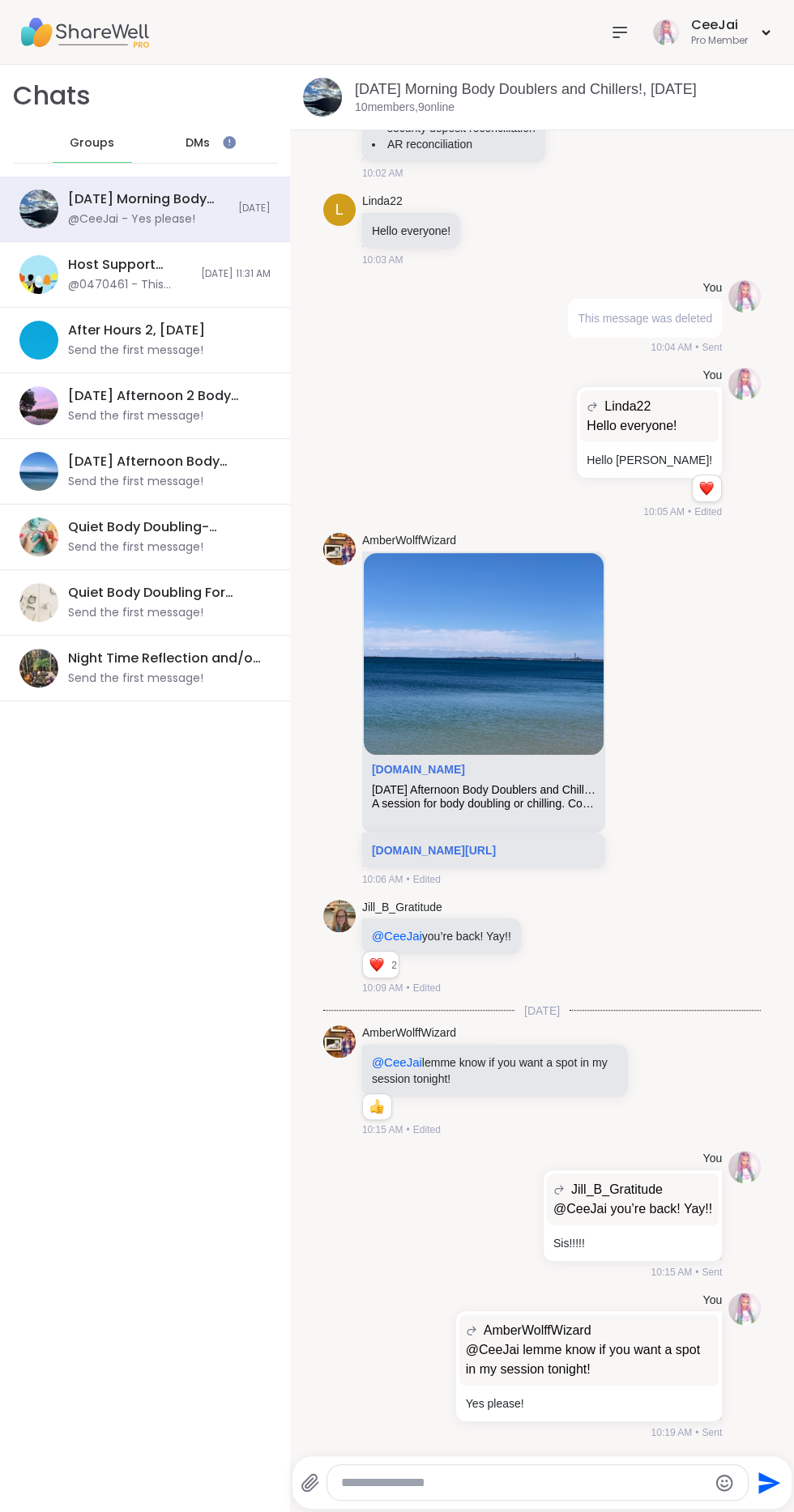
click at [464, 1481] on textarea "Type your message" at bounding box center [523, 1482] width 366 height 17
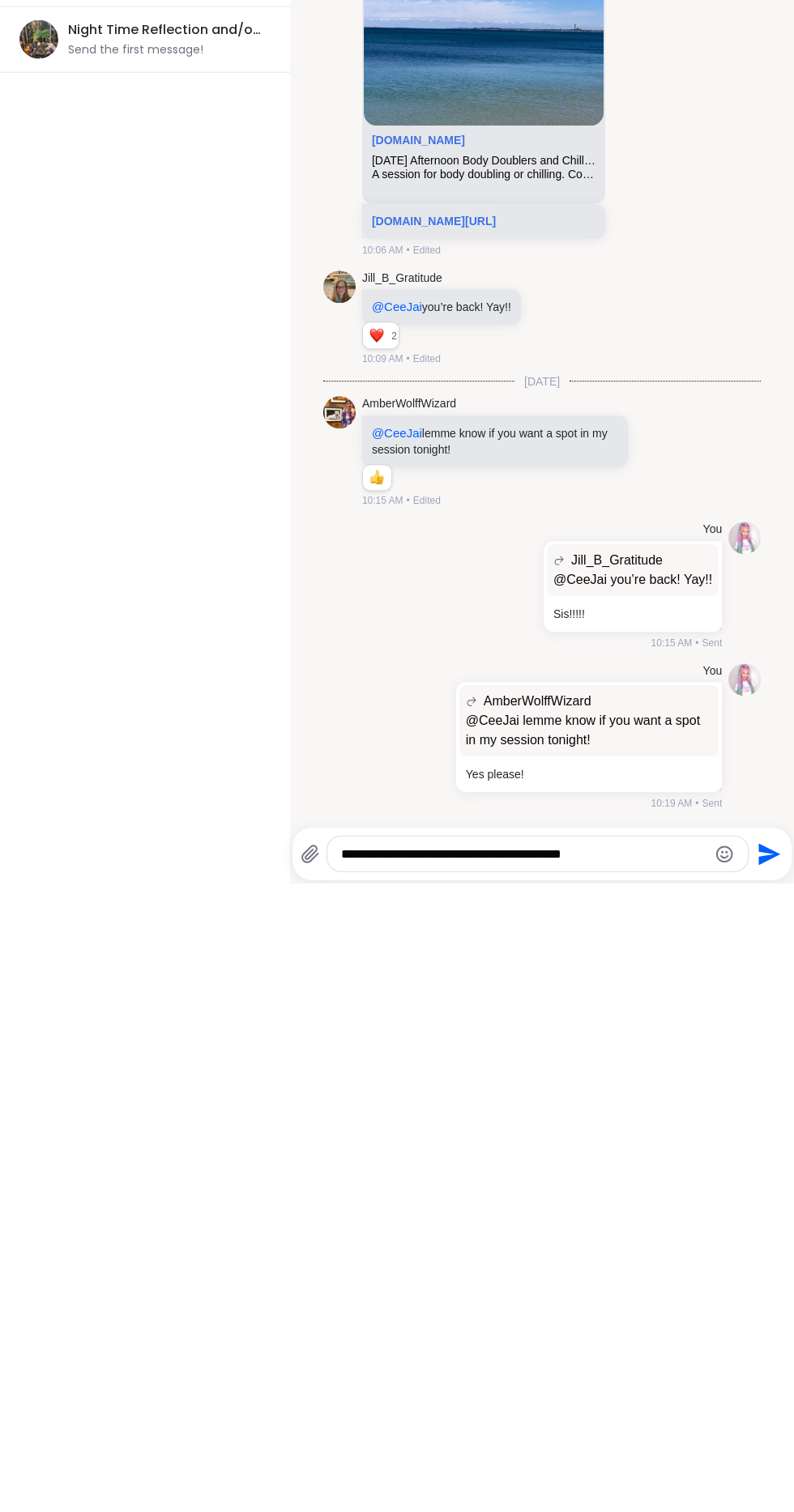
type textarea "**********"
click at [766, 1481] on icon "Send" at bounding box center [767, 1482] width 26 height 26
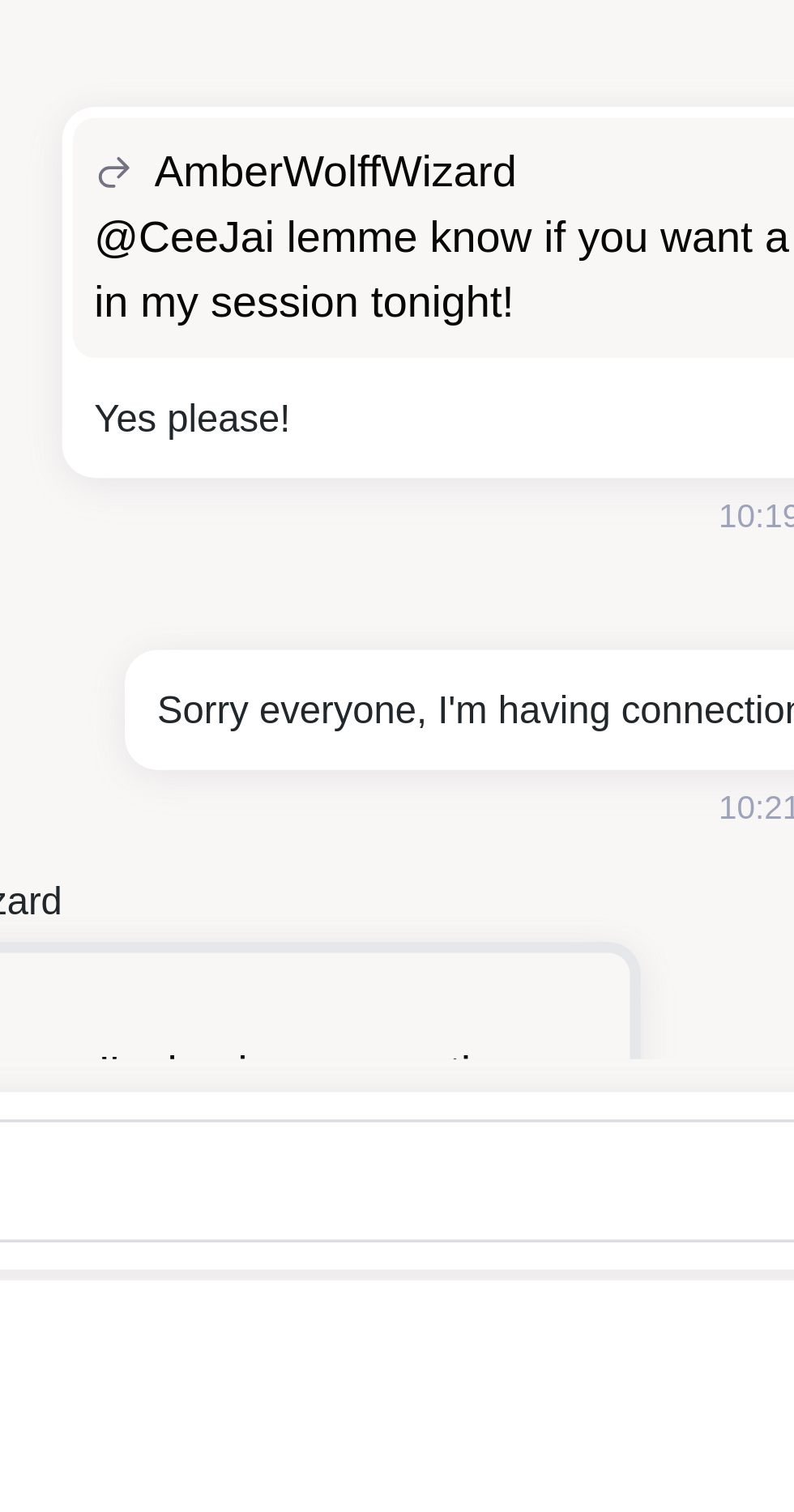
scroll to position [0, 0]
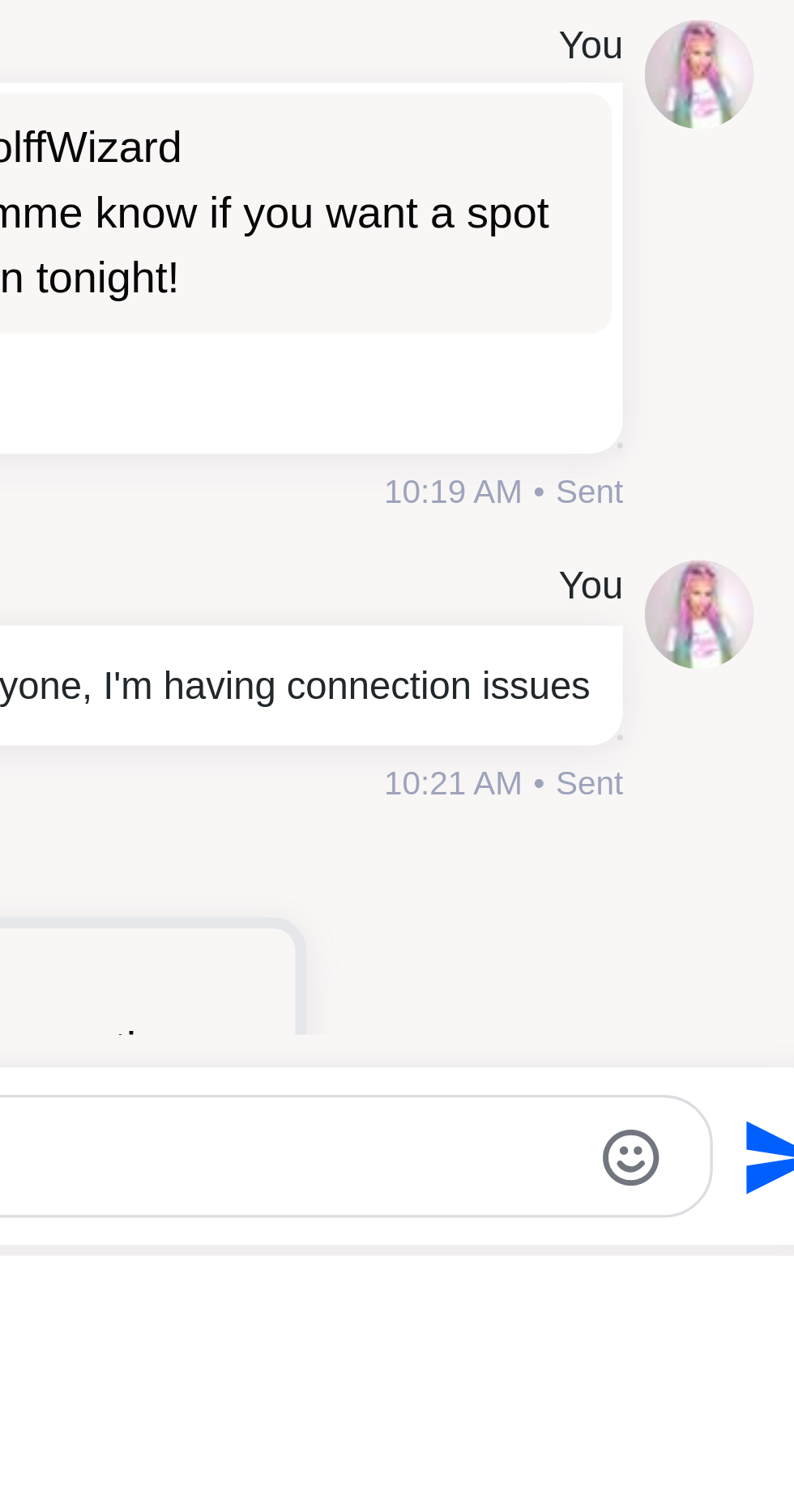
click at [659, 1471] on icon at bounding box center [659, 1471] width 0 height 0
click at [664, 1447] on div "Select Reaction: Heart" at bounding box center [656, 1447] width 15 height 15
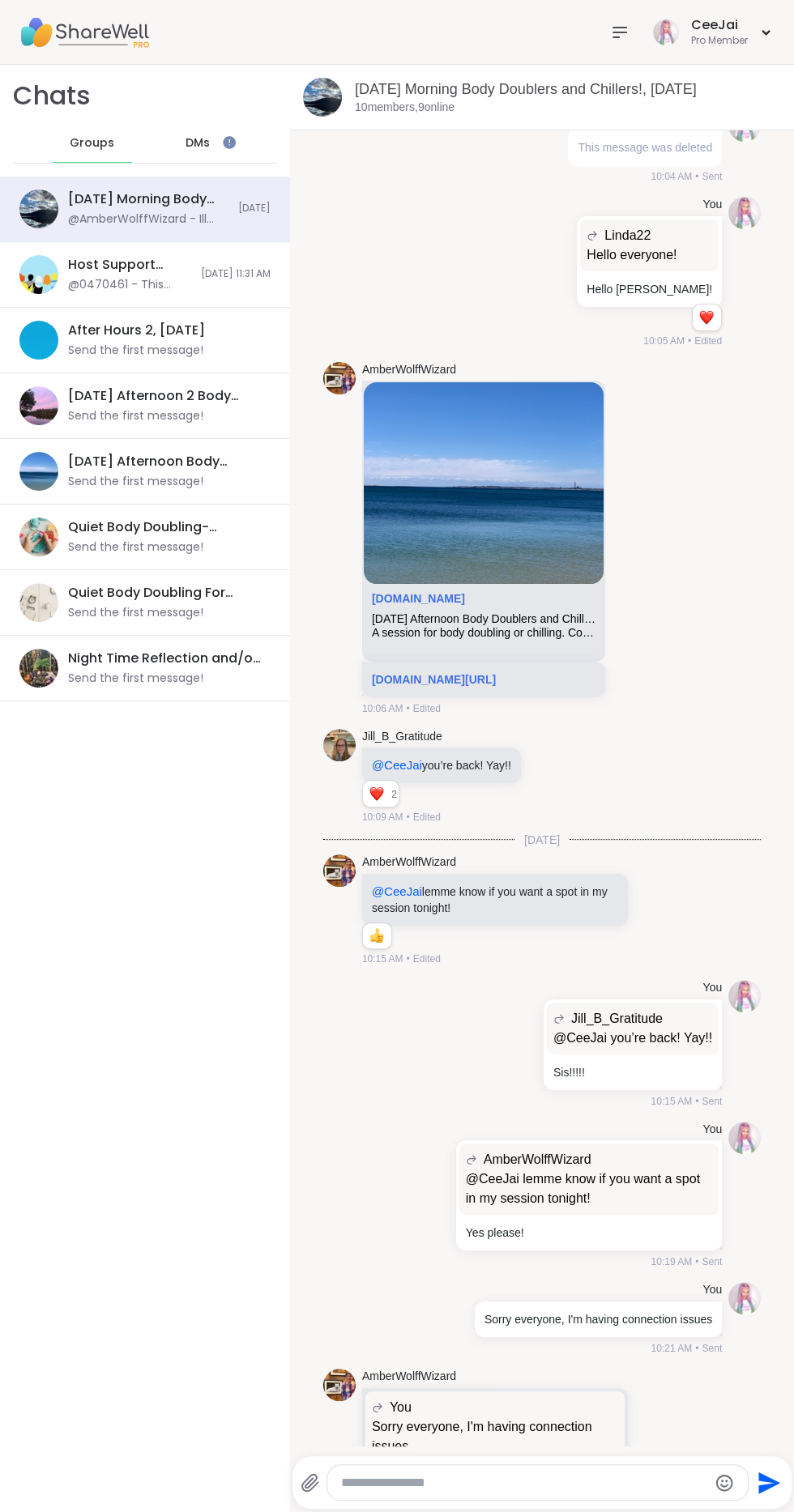
scroll to position [383, 0]
